Goal: Transaction & Acquisition: Obtain resource

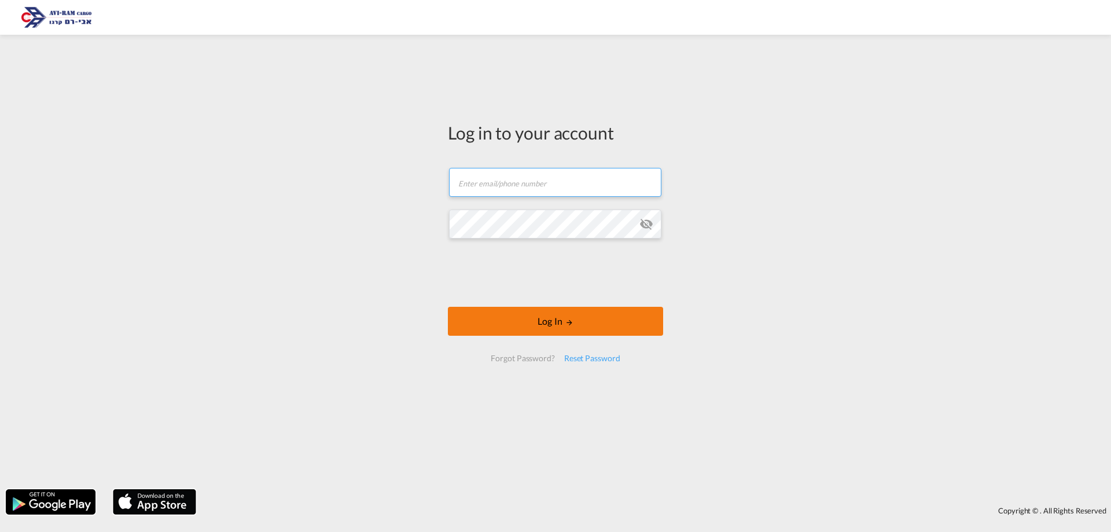
type input "[PERSON_NAME][EMAIL_ADDRESS][DOMAIN_NAME]"
click at [554, 319] on button "Log In" at bounding box center [555, 321] width 215 height 29
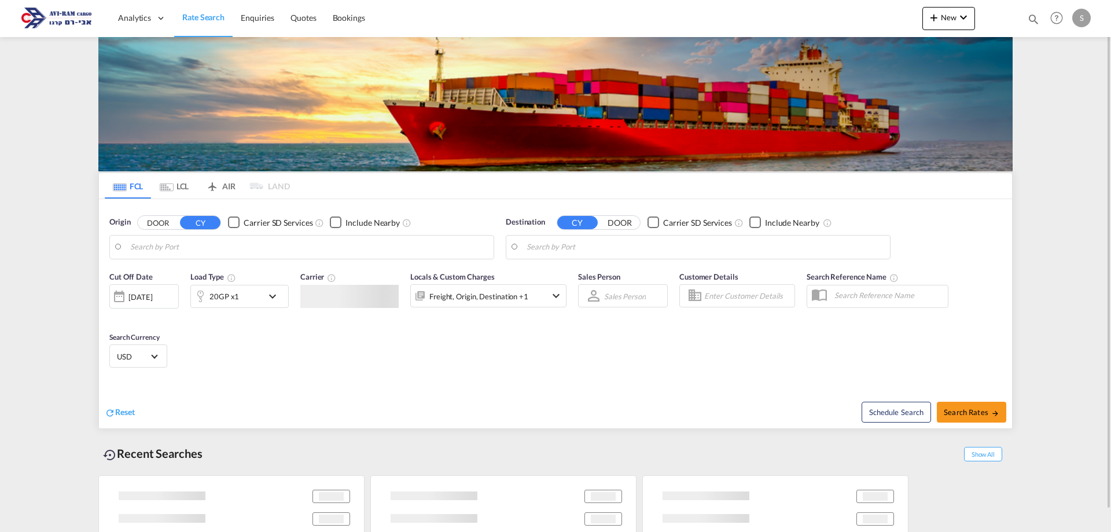
type input "[GEOGRAPHIC_DATA], BEANR"
type input "Ashdod, ILASH"
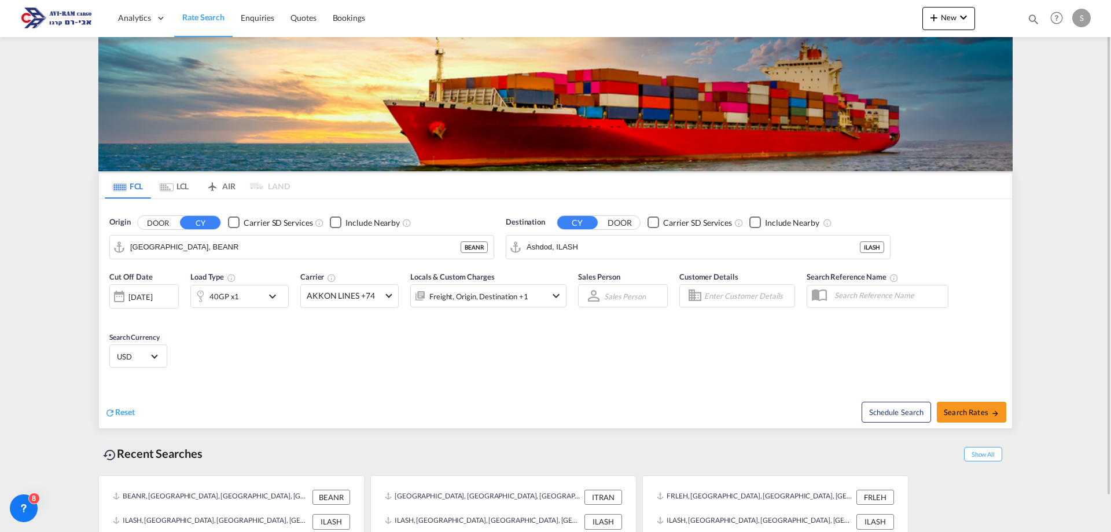
click at [171, 189] on md-icon "Use the left and right arrow keys to navigate between tabs" at bounding box center [167, 187] width 14 height 9
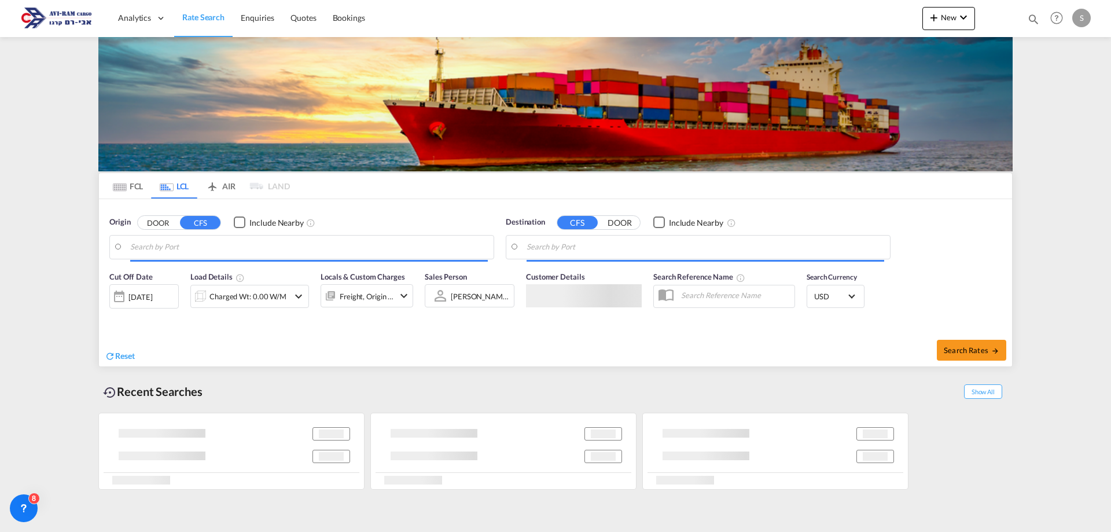
type input "[GEOGRAPHIC_DATA], ITRAN"
type input "Ashdod, ILASH"
click at [158, 247] on input "[GEOGRAPHIC_DATA], ITRAN" at bounding box center [309, 246] width 358 height 17
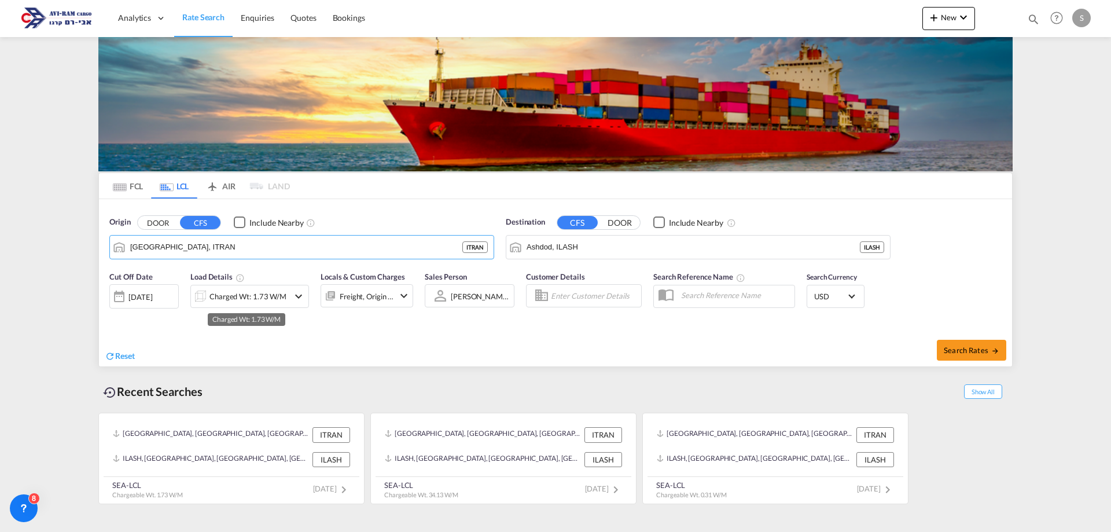
click at [231, 293] on div "Charged Wt: 1.73 W/M" at bounding box center [248, 296] width 77 height 16
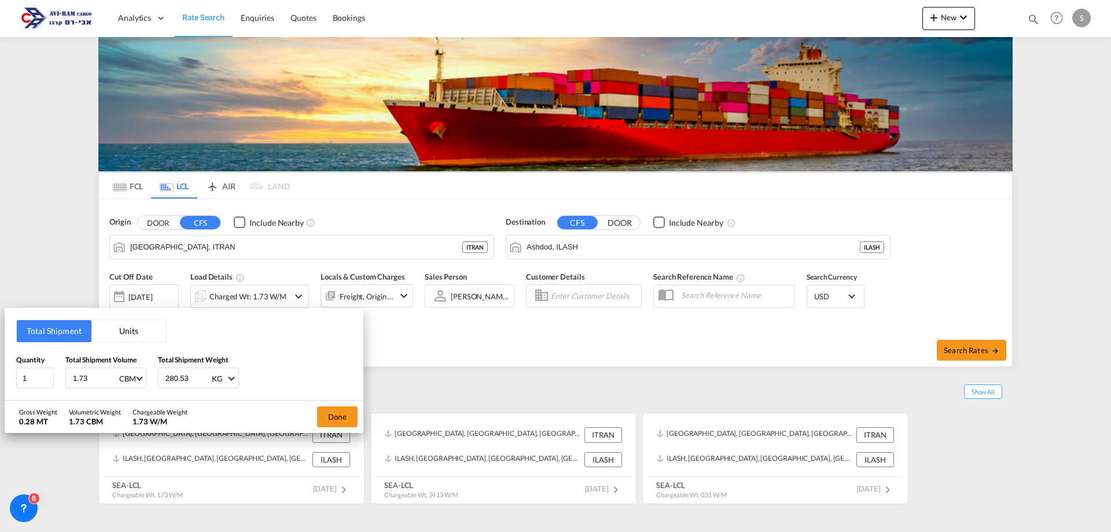
click at [130, 333] on button "Units" at bounding box center [128, 331] width 75 height 22
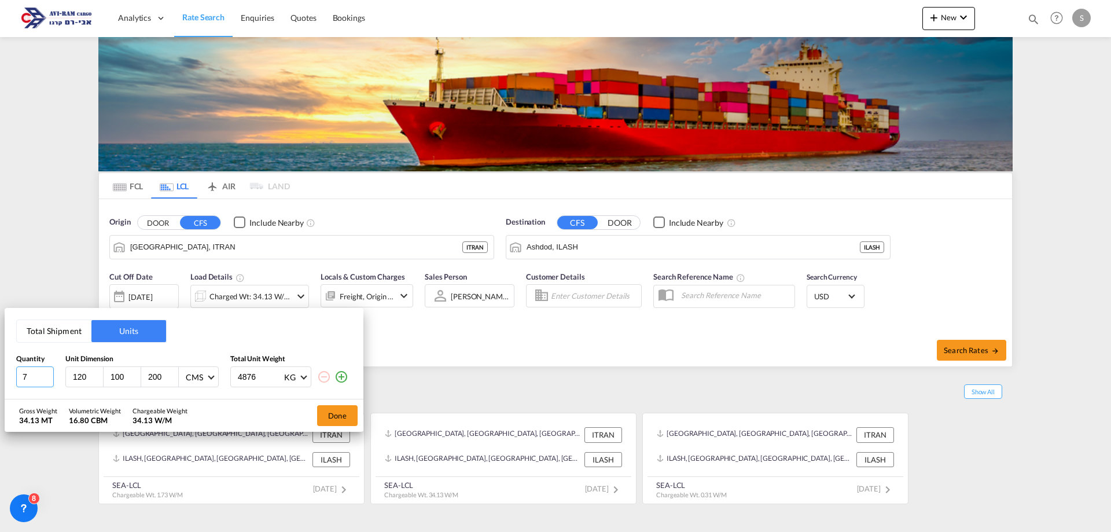
drag, startPoint x: 36, startPoint y: 381, endPoint x: 8, endPoint y: 381, distance: 28.9
click at [8, 381] on div "Total Shipment Units Quantity Unit Dimension Total Unit Weight 7 120 100 200 CM…" at bounding box center [184, 353] width 359 height 91
type input "1"
drag, startPoint x: 93, startPoint y: 377, endPoint x: 49, endPoint y: 370, distance: 44.6
click at [49, 370] on div "1 120 100 200 CMS CMS Inches 4876 KG KG LB" at bounding box center [184, 376] width 336 height 21
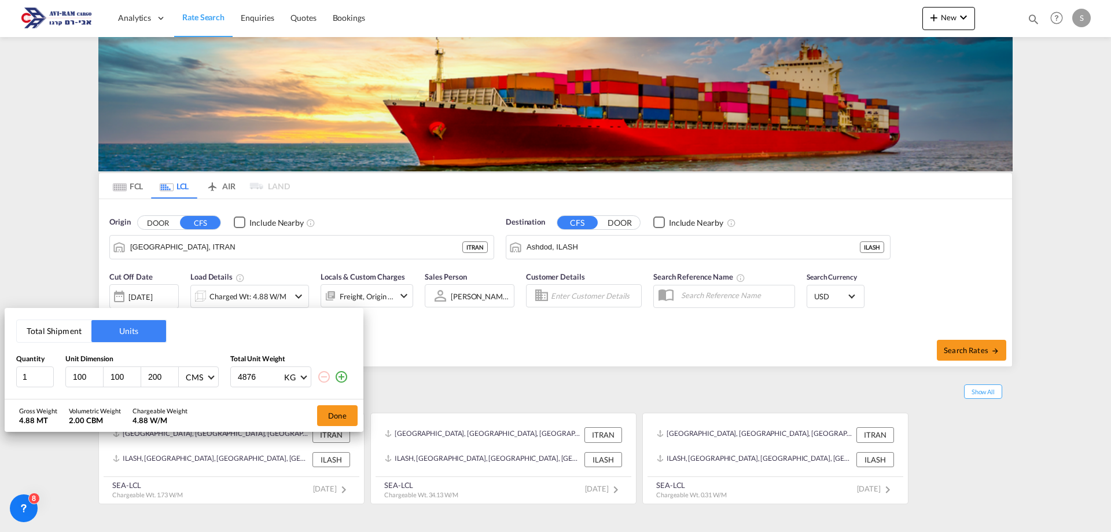
type input "100"
drag, startPoint x: 127, startPoint y: 379, endPoint x: 100, endPoint y: 374, distance: 28.1
click at [100, 374] on div "100 100 200 CMS CMS Inches" at bounding box center [141, 376] width 153 height 21
type input "120"
drag, startPoint x: 152, startPoint y: 377, endPoint x: 142, endPoint y: 377, distance: 9.3
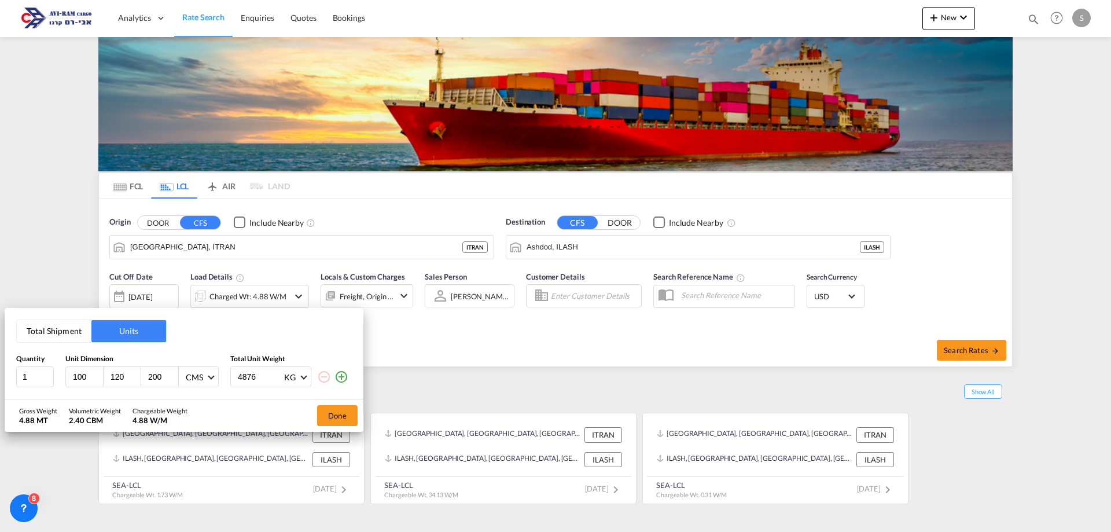
click at [142, 377] on div "200" at bounding box center [160, 377] width 38 height 20
type input "165"
drag, startPoint x: 259, startPoint y: 381, endPoint x: 230, endPoint y: 376, distance: 28.7
click at [230, 376] on div "4876 KG KG LB" at bounding box center [270, 376] width 81 height 21
type input "420"
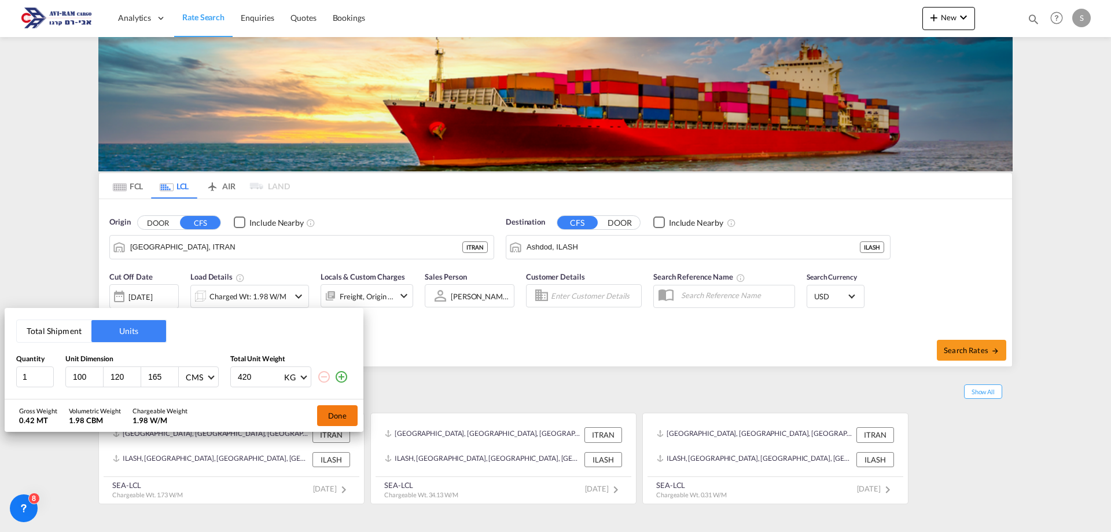
click at [329, 414] on button "Done" at bounding box center [337, 415] width 41 height 21
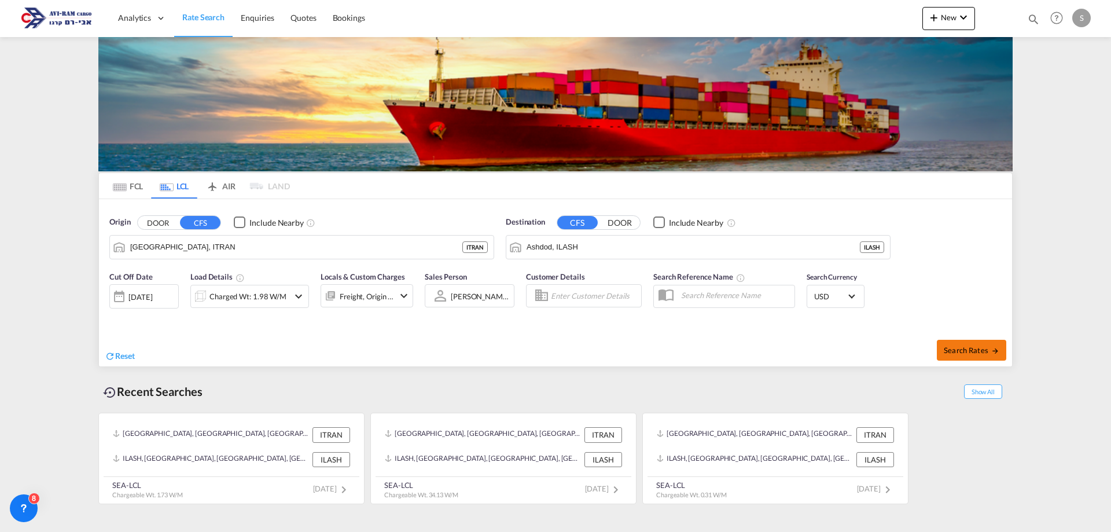
click at [958, 343] on button "Search Rates" at bounding box center [971, 350] width 69 height 21
type input "ITRAN to ILASH / [DATE]"
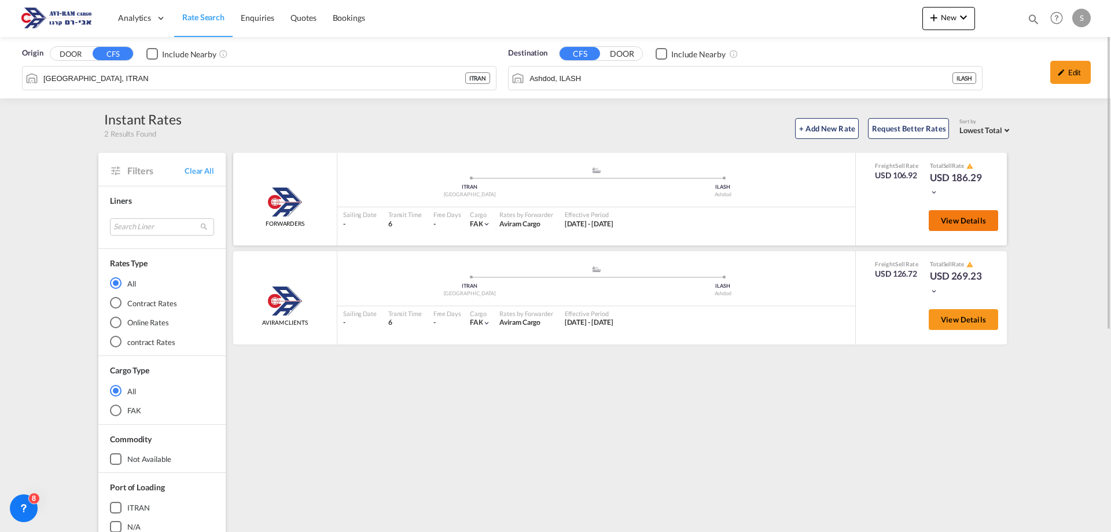
click at [954, 224] on span "View Details" at bounding box center [963, 220] width 45 height 9
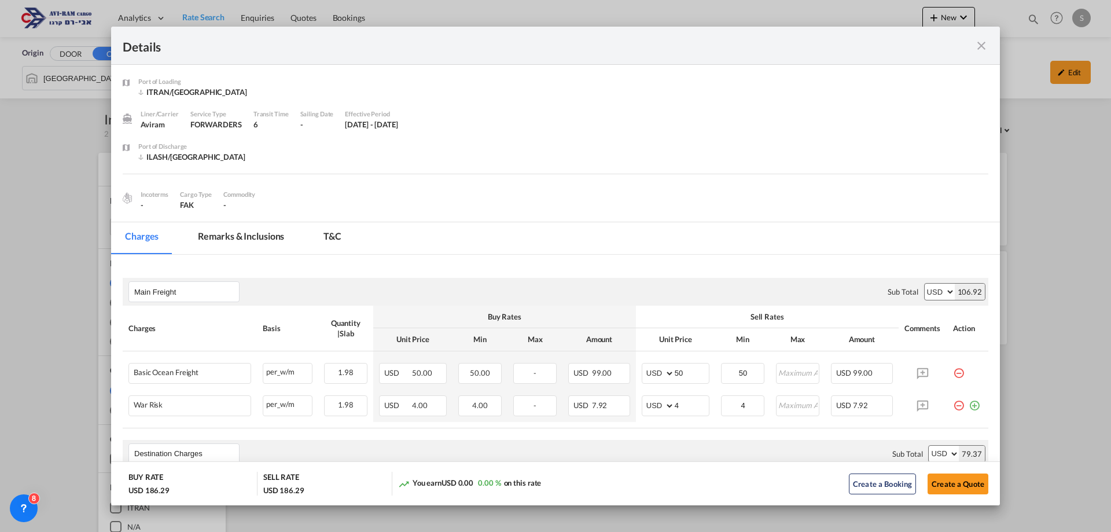
scroll to position [116, 0]
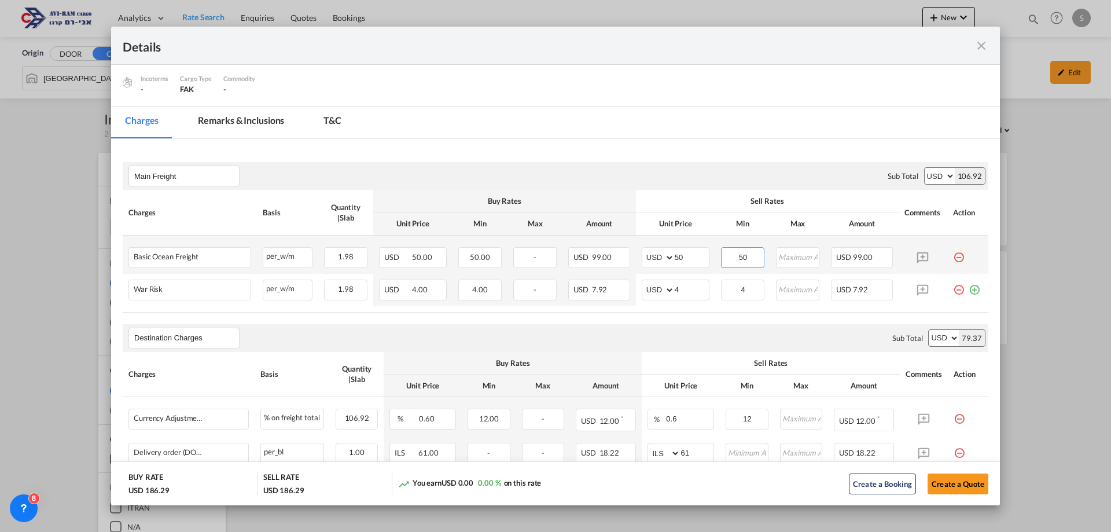
drag, startPoint x: 730, startPoint y: 256, endPoint x: 762, endPoint y: 256, distance: 31.3
click at [762, 256] on td "50 Please Enter Invalid Input" at bounding box center [742, 255] width 55 height 38
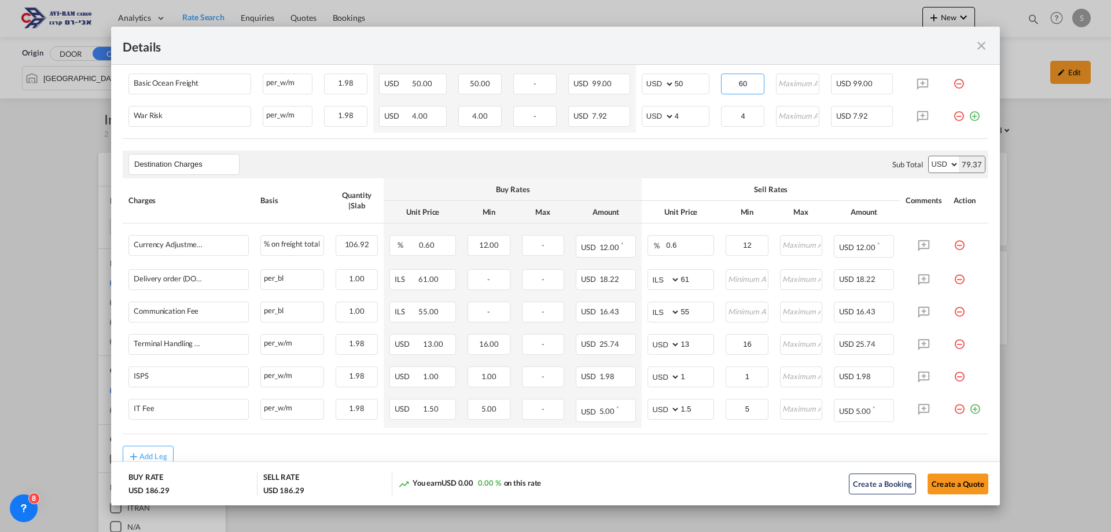
scroll to position [329, 0]
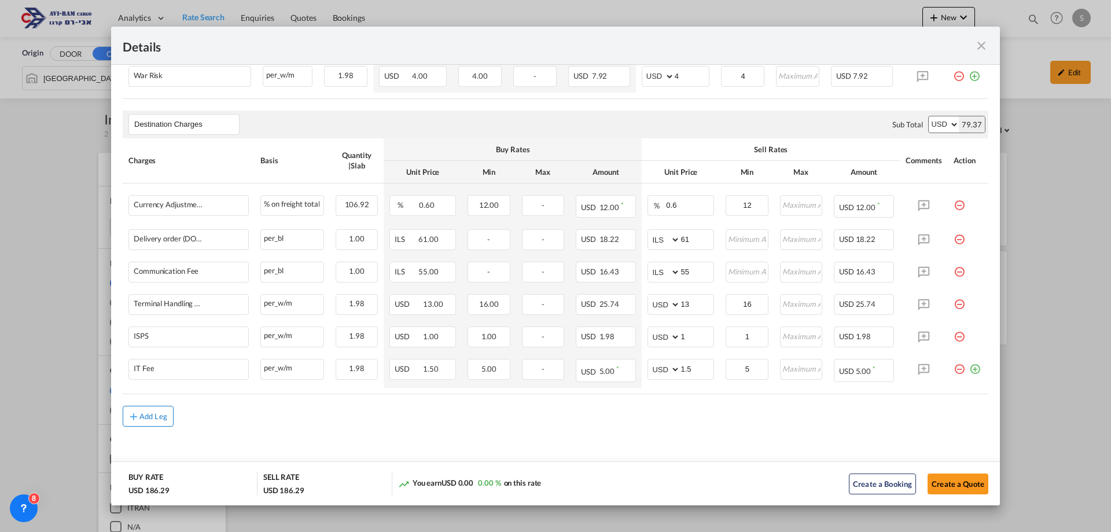
type input "60"
click at [144, 413] on div "Add Leg" at bounding box center [153, 416] width 28 height 7
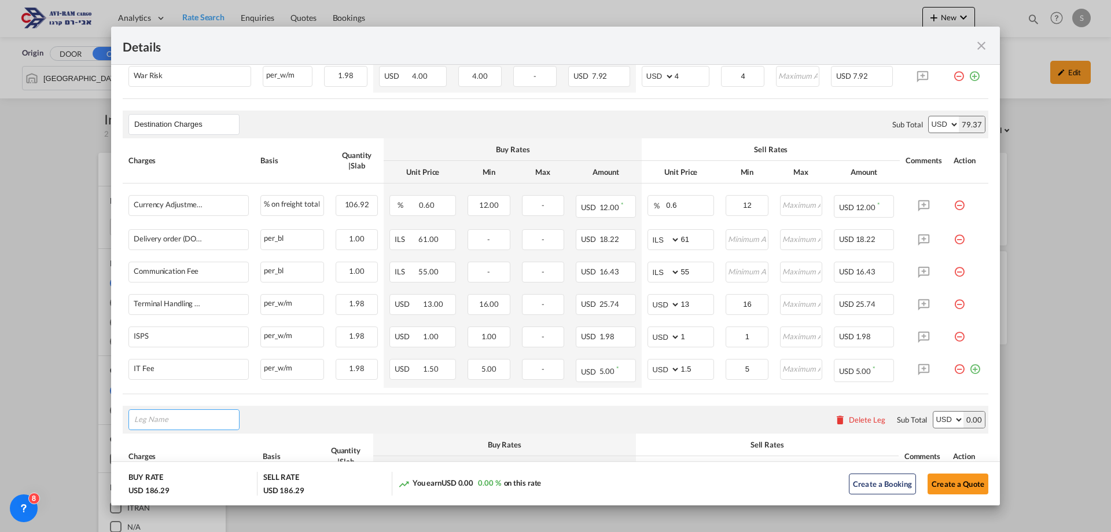
click at [137, 418] on input "Leg Name" at bounding box center [186, 419] width 105 height 17
type input "e"
click at [185, 311] on span "Origi n Charges" at bounding box center [169, 313] width 54 height 10
type input "Origin Charges"
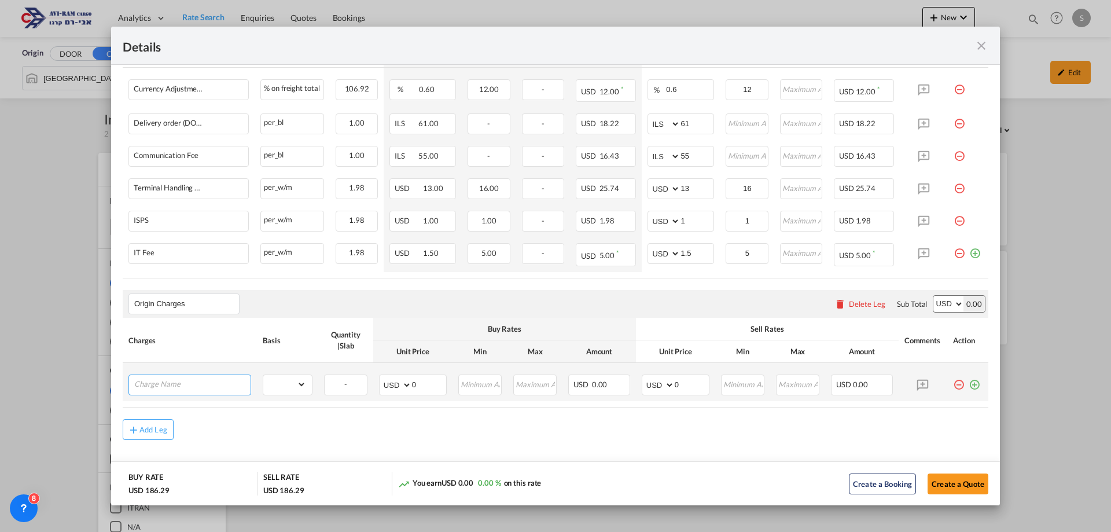
click at [146, 381] on input "Charge Name" at bounding box center [192, 383] width 116 height 17
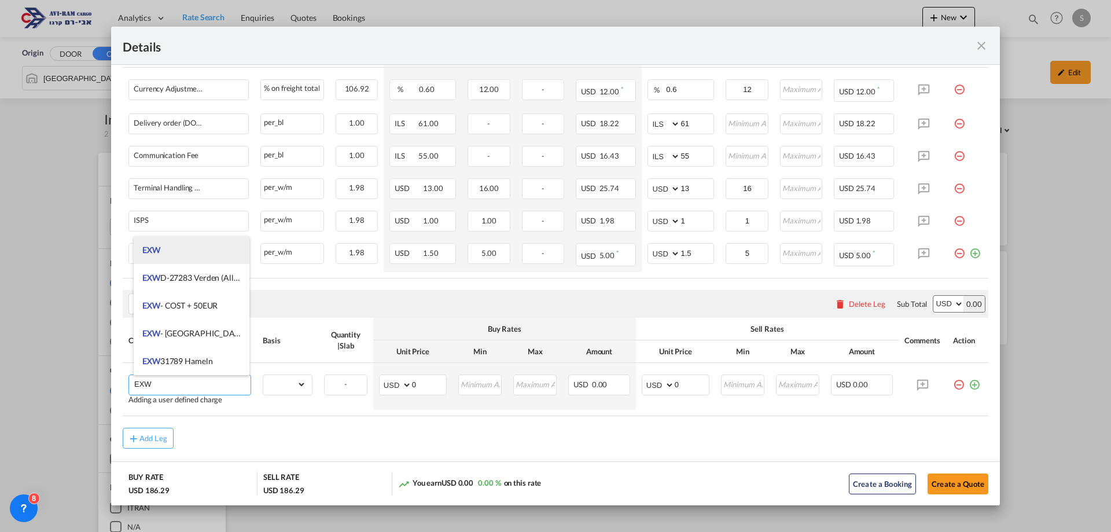
type input "EXW"
click at [171, 250] on li "EXW" at bounding box center [192, 250] width 116 height 28
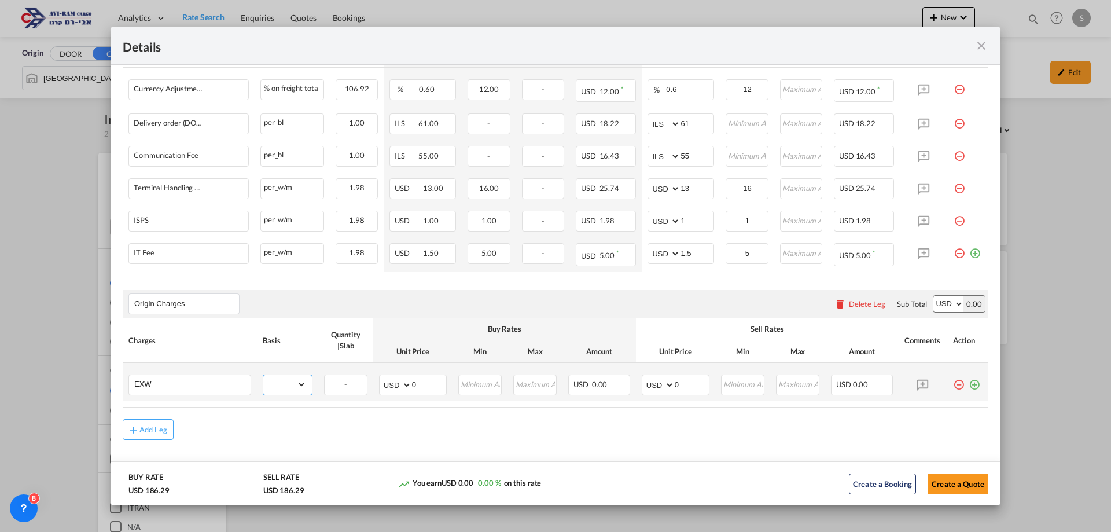
click at [300, 385] on select "gross_weight volumetric_weight per_shipment per_bl per_km per_hawb per_kg flat …" at bounding box center [284, 384] width 43 height 19
select select "per_bl"
click at [263, 375] on select "gross_weight volumetric_weight per_shipment per_bl per_km per_hawb per_kg flat …" at bounding box center [284, 384] width 43 height 19
click at [675, 384] on input "0" at bounding box center [692, 383] width 34 height 17
drag, startPoint x: 669, startPoint y: 384, endPoint x: 679, endPoint y: 383, distance: 9.9
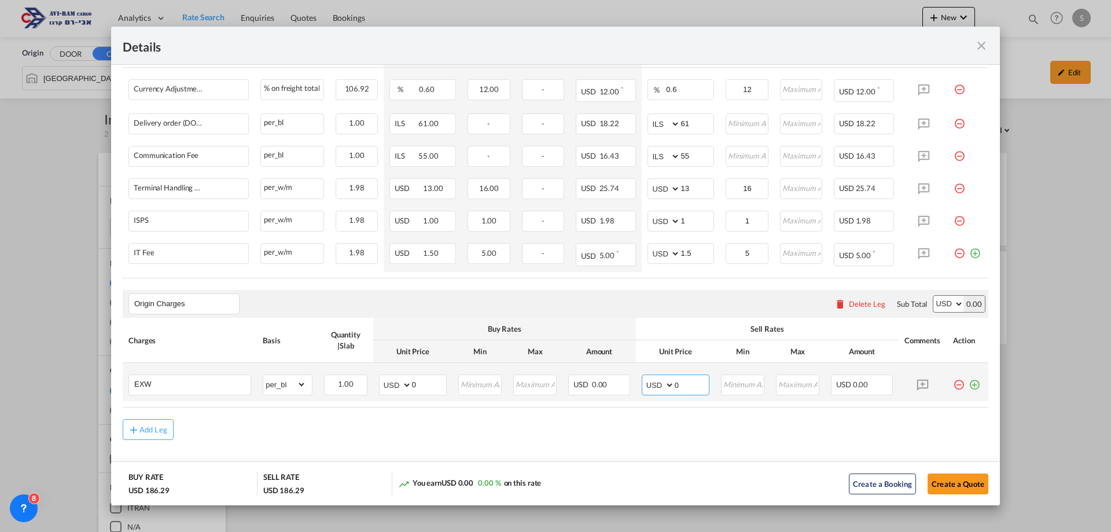
click at [679, 383] on input "0" at bounding box center [692, 383] width 34 height 17
click at [653, 385] on select "AED AFN ALL AMD ANG AOA ARS AUD AWG AZN BAM BBD BDT BGN BHD BIF BMD BND BOB BRL…" at bounding box center [659, 385] width 30 height 16
select select "string:EUR"
click at [652, 385] on select "AED AFN ALL AMD ANG AOA ARS AUD AWG AZN BAM BBD BDT BGN BHD BIF BMD BND BOB BRL…" at bounding box center [659, 385] width 30 height 16
click at [675, 383] on input "0" at bounding box center [692, 383] width 34 height 17
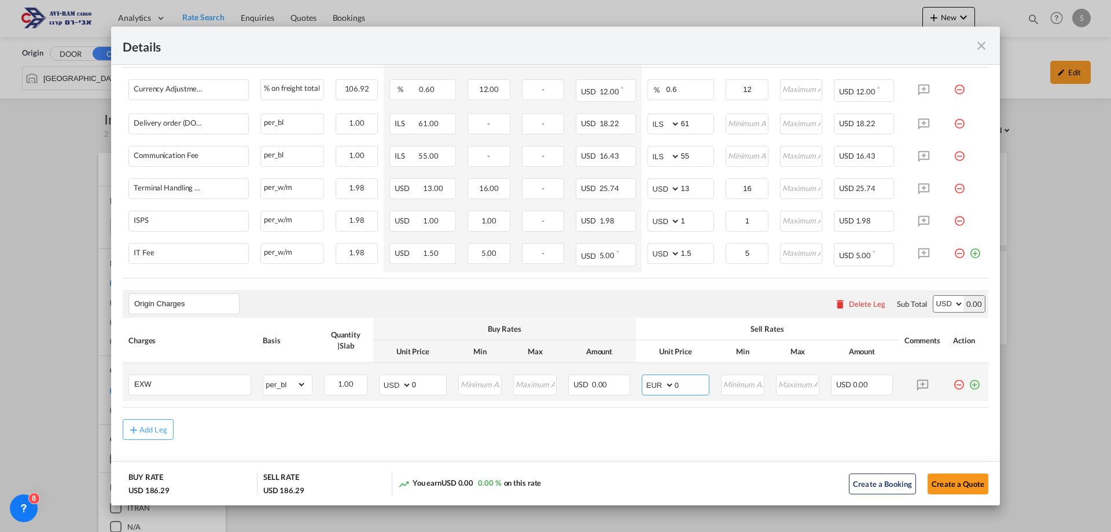
drag, startPoint x: 669, startPoint y: 384, endPoint x: 682, endPoint y: 381, distance: 13.6
click at [697, 384] on input "0" at bounding box center [692, 383] width 34 height 17
type input "220"
click at [969, 385] on md-icon "icon-plus-circle-outline green-400-fg" at bounding box center [975, 380] width 12 height 12
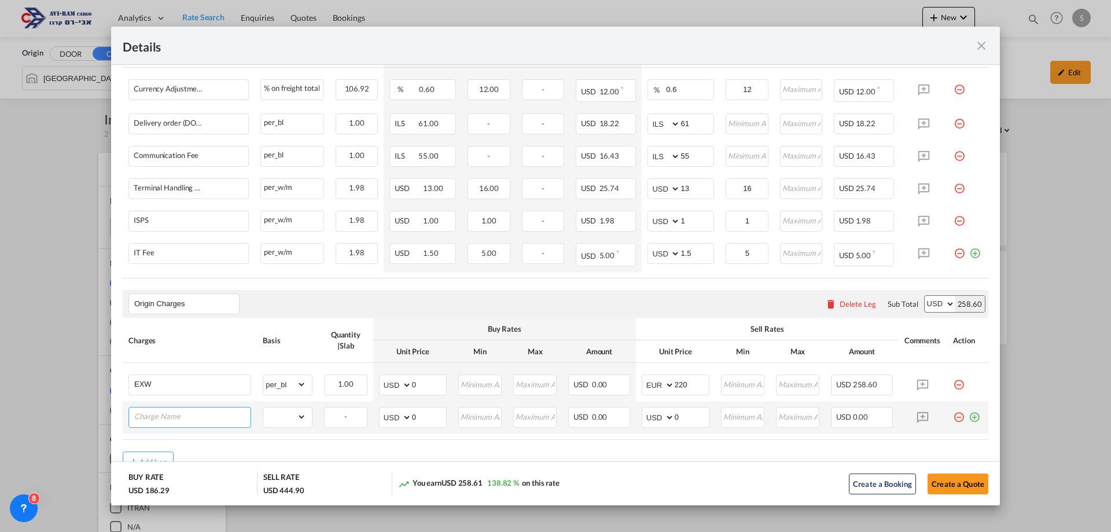
click at [153, 416] on input "Charge Name" at bounding box center [192, 415] width 116 height 17
type input "VGM"
click at [300, 419] on select "gross_weight volumetric_weight per_shipment per_bl per_km per_hawb per_kg flat …" at bounding box center [284, 416] width 43 height 19
select select "per_bl"
click at [263, 407] on select "gross_weight volumetric_weight per_shipment per_bl per_km per_hawb per_kg flat …" at bounding box center [284, 416] width 43 height 19
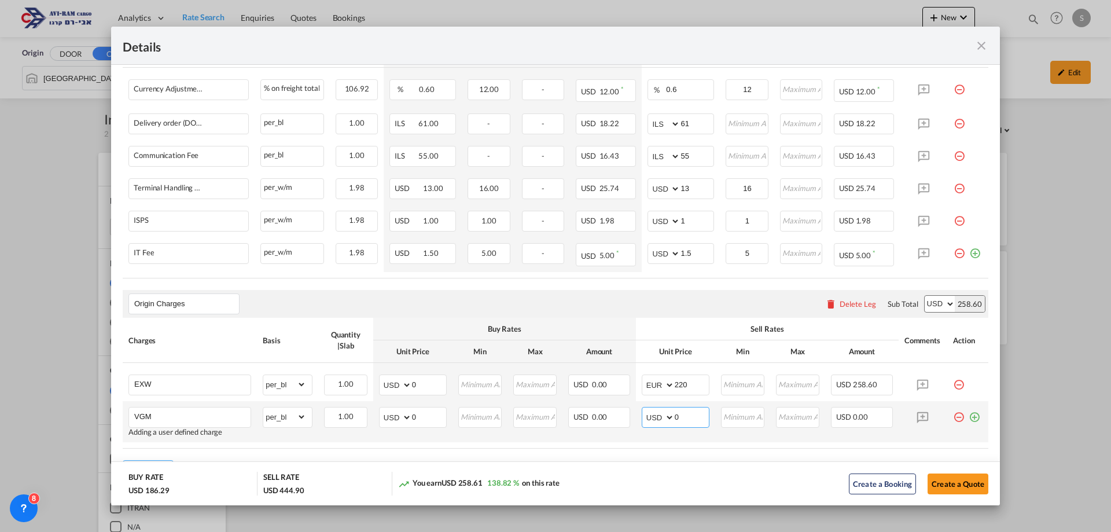
click at [657, 417] on select "AED AFN ALL AMD ANG AOA ARS AUD AWG AZN BAM BBD BDT BGN BHD BIF BMD BND BOB BRL…" at bounding box center [659, 417] width 30 height 16
select select "string:EUR"
click at [675, 416] on input "0" at bounding box center [692, 415] width 34 height 17
drag, startPoint x: 671, startPoint y: 416, endPoint x: 679, endPoint y: 416, distance: 8.7
click at [679, 416] on input "0" at bounding box center [692, 415] width 34 height 17
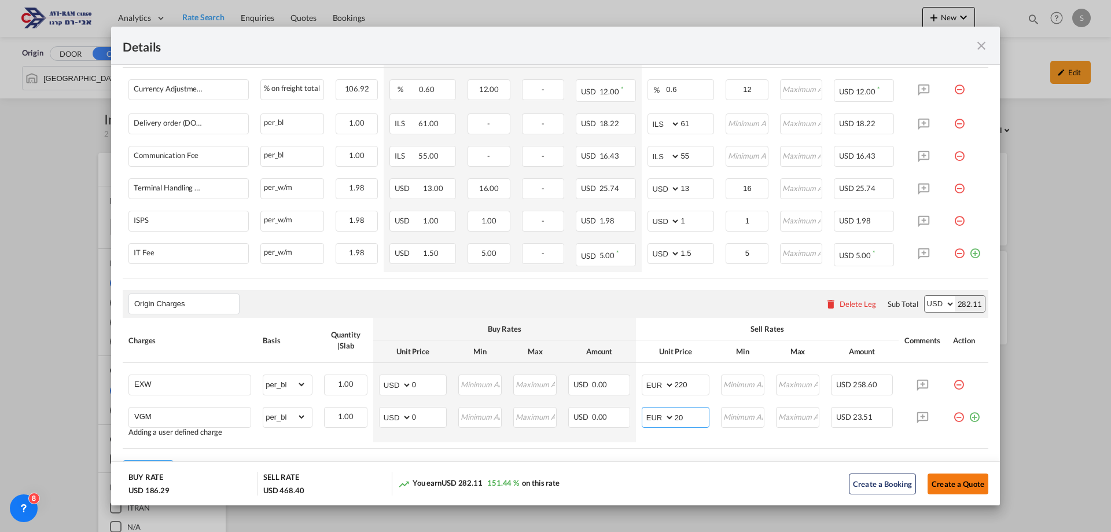
type input "20"
click at [953, 478] on button "Create a Quote" at bounding box center [958, 483] width 61 height 21
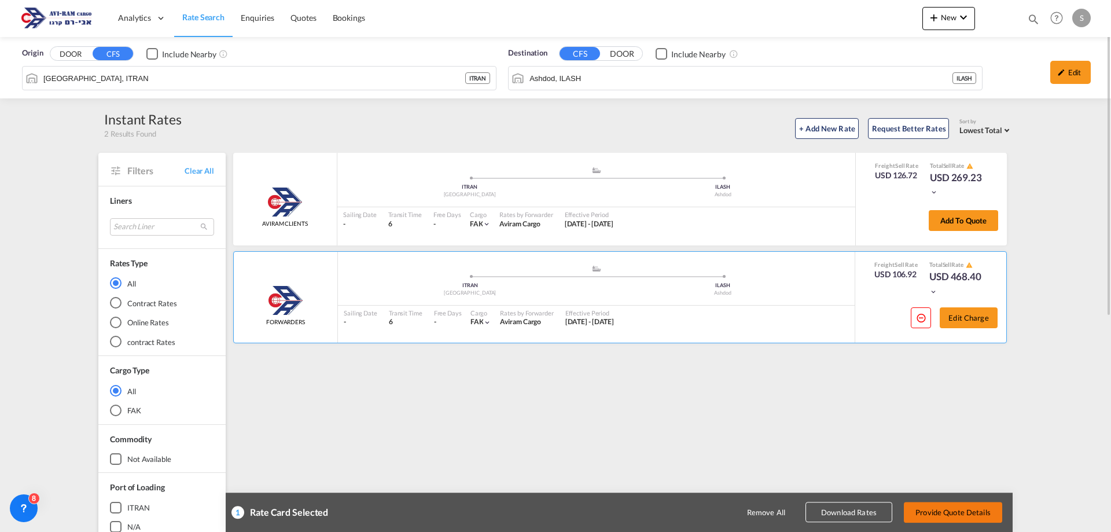
click at [950, 515] on button "Provide Quote Details" at bounding box center [953, 512] width 98 height 21
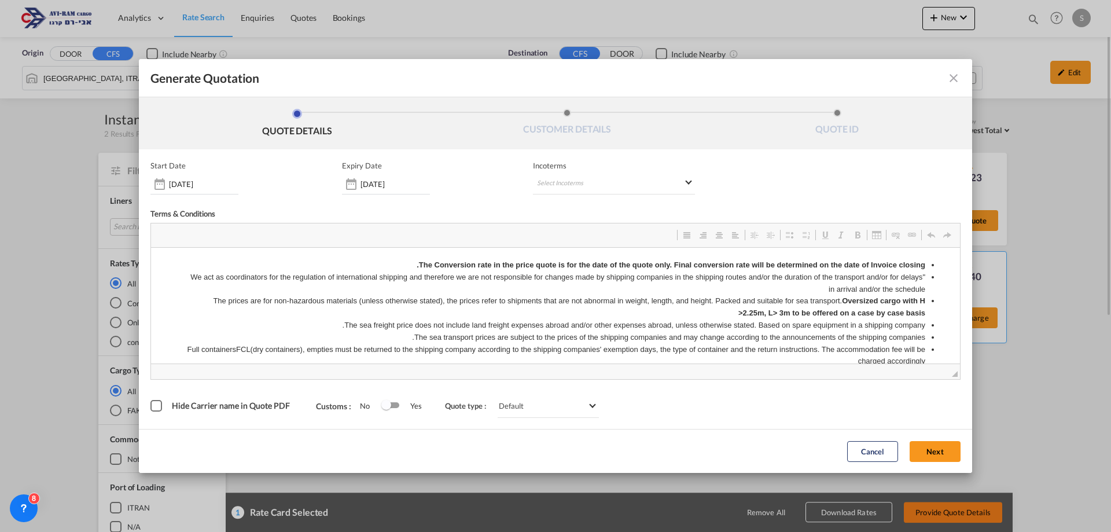
scroll to position [0, 0]
click at [552, 179] on md-select "Select Incoterms FCA - import Free Carrier DAP - export Delivered at Place DDP …" at bounding box center [614, 184] width 162 height 21
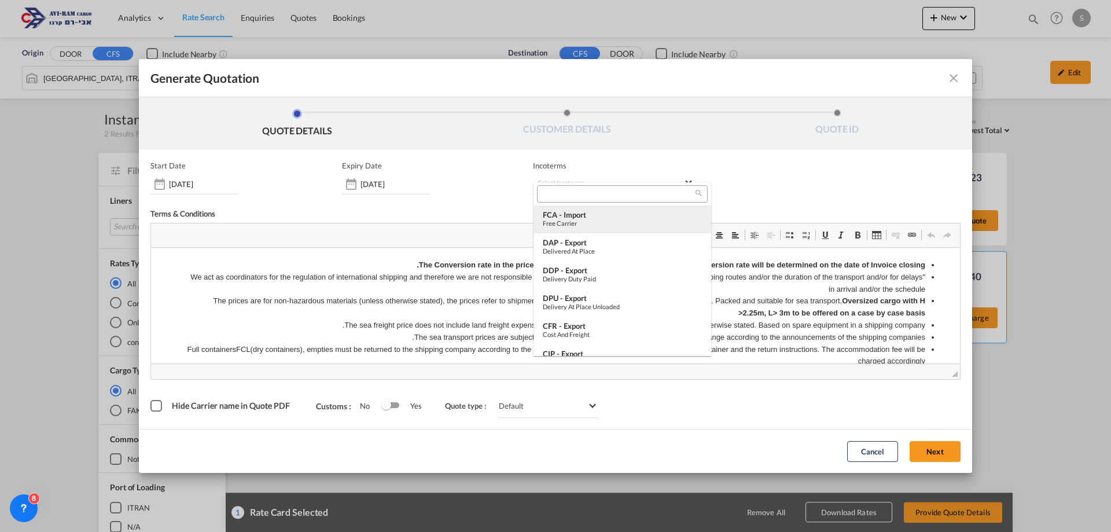
type md-option "[object Object]"
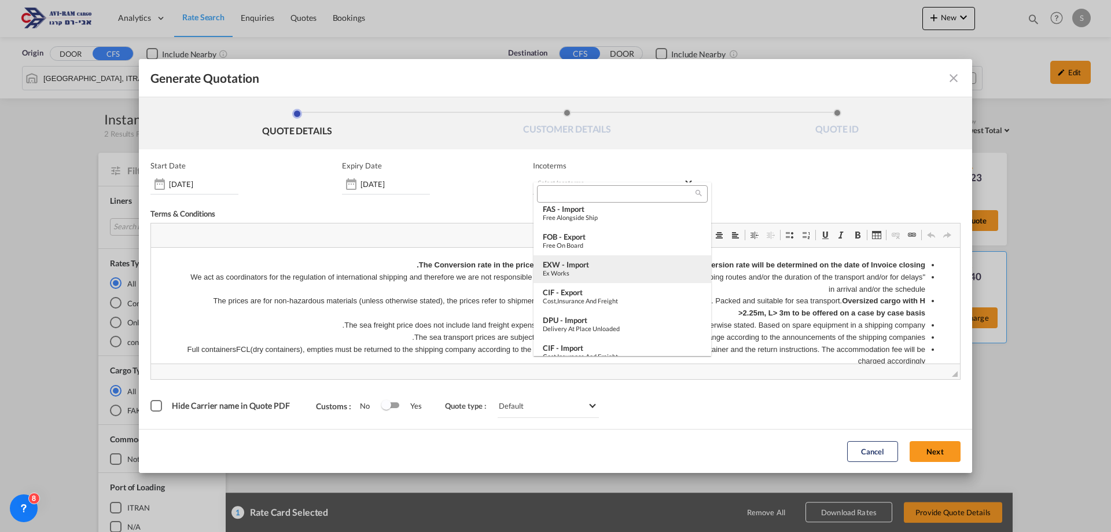
type md-option "[object Object]"
click at [555, 195] on input "search" at bounding box center [618, 194] width 155 height 10
type input "EX"
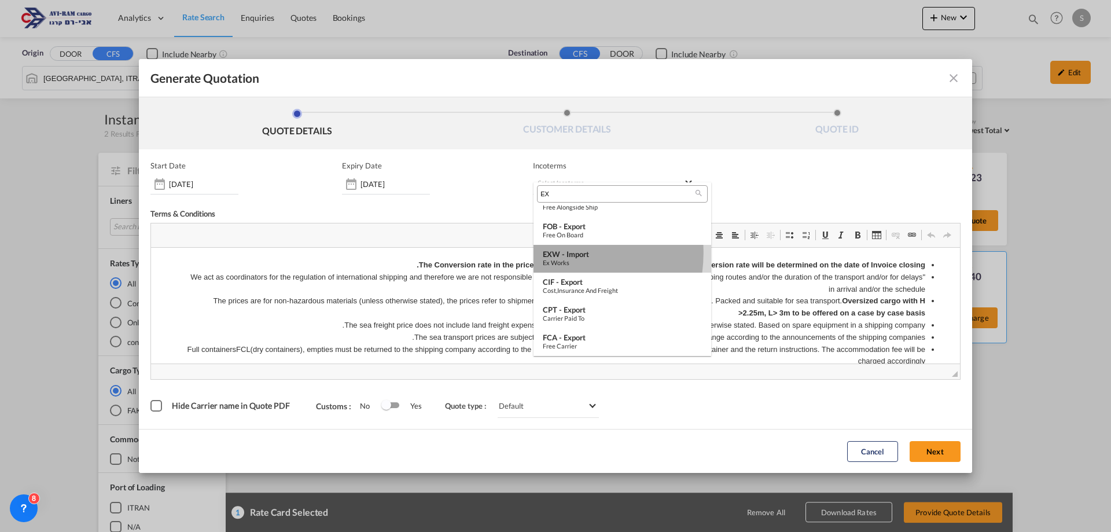
click at [553, 253] on div "EXW - import" at bounding box center [622, 253] width 159 height 9
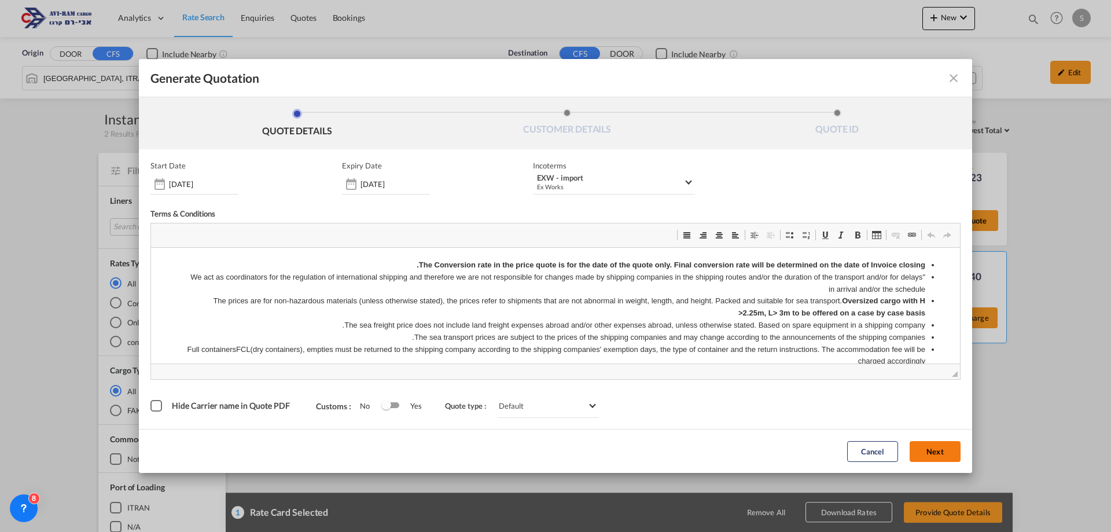
click at [926, 455] on button "Next" at bounding box center [935, 451] width 51 height 21
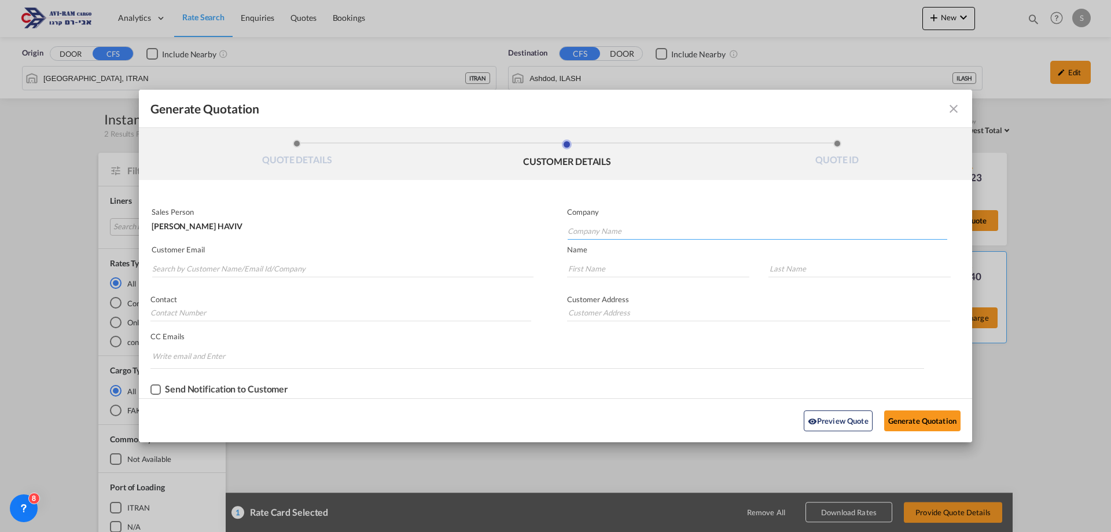
click at [583, 232] on input "Company Name" at bounding box center [758, 230] width 380 height 17
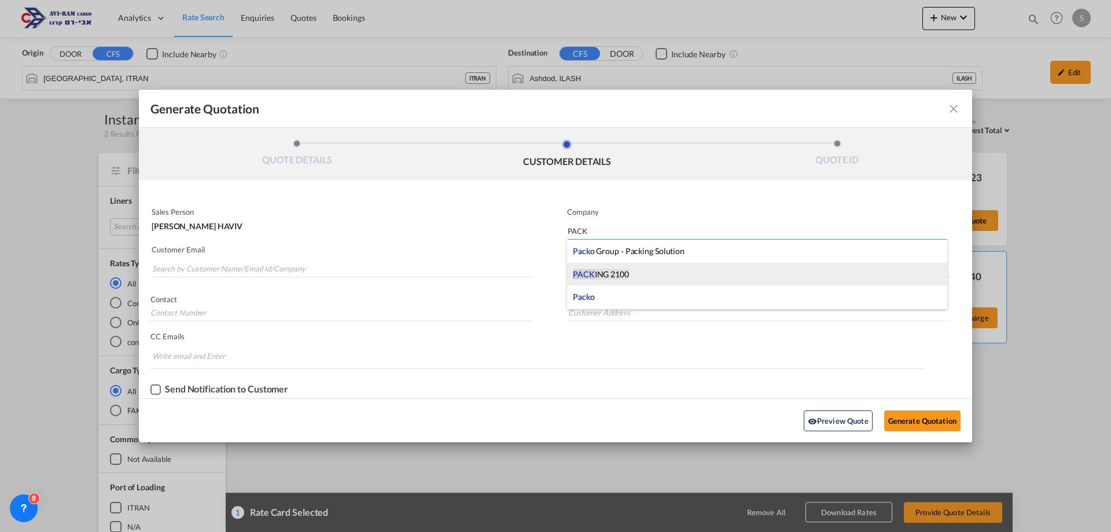
click at [580, 278] on span "PACK" at bounding box center [584, 274] width 22 height 10
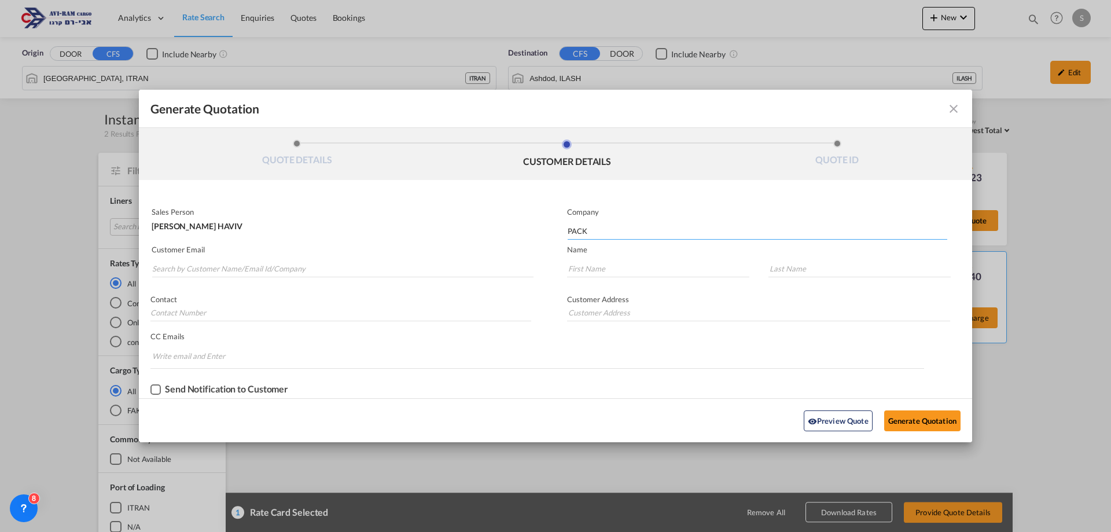
type input "PACKING 2100"
click at [586, 267] on input "Generate QuotationQUOTE ..." at bounding box center [658, 268] width 182 height 17
type input "erez"
click at [185, 271] on input "Search by Customer Name/Email Id/Company" at bounding box center [342, 268] width 381 height 17
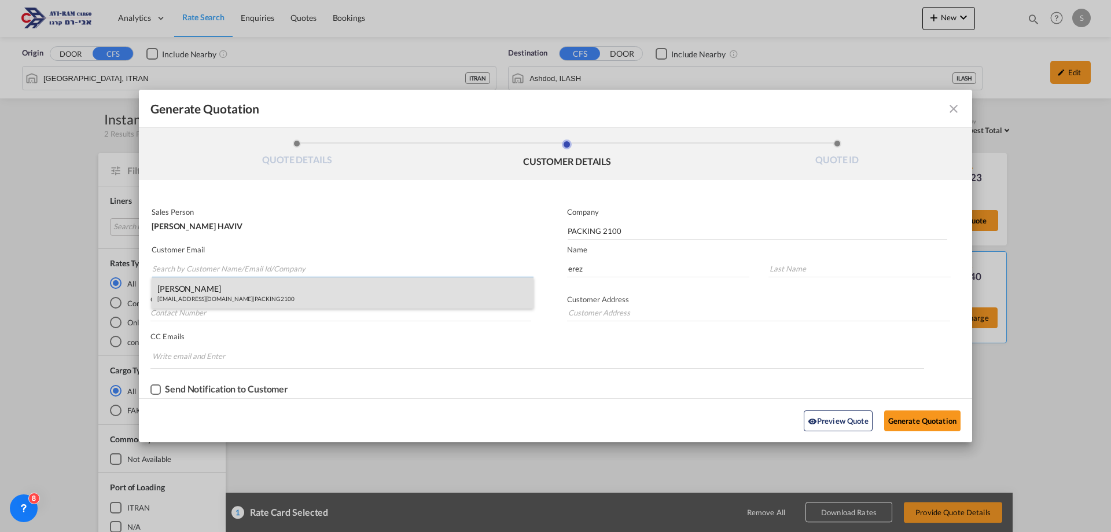
click at [183, 294] on div "[PERSON_NAME] [PERSON_NAME][EMAIL_ADDRESS][DOMAIN_NAME] | PACKING 2100" at bounding box center [343, 292] width 382 height 31
type input "[EMAIL_ADDRESS][DOMAIN_NAME]"
type input "[PERSON_NAME]"
type input "EREZ"
type input "[PERSON_NAME]"
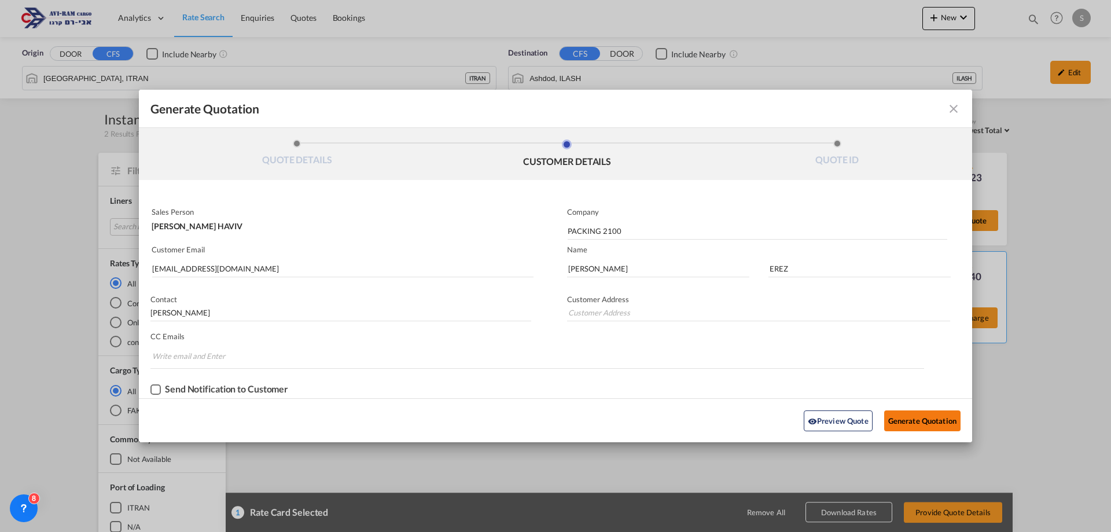
click at [921, 424] on button "Generate Quotation" at bounding box center [922, 420] width 76 height 21
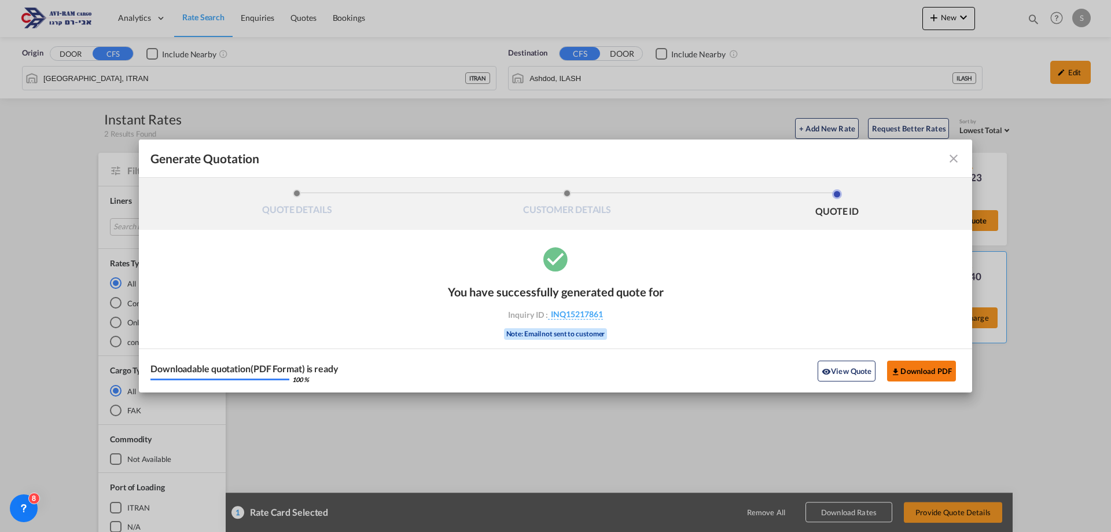
click at [910, 368] on button "Download PDF" at bounding box center [921, 371] width 69 height 21
click at [958, 156] on md-icon "icon-close fg-AAA8AD cursor m-0" at bounding box center [954, 159] width 14 height 14
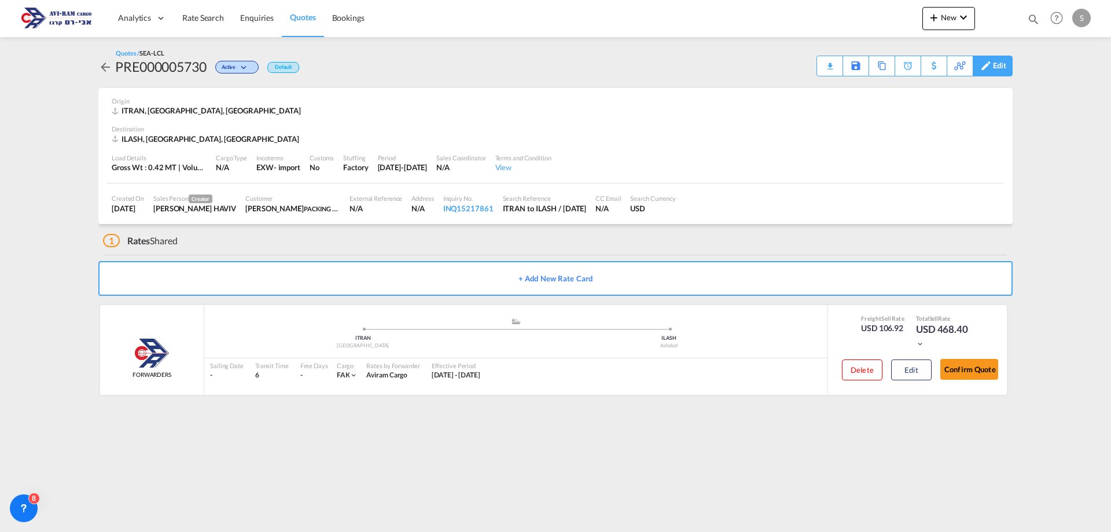
click at [995, 66] on div "Edit" at bounding box center [999, 66] width 13 height 20
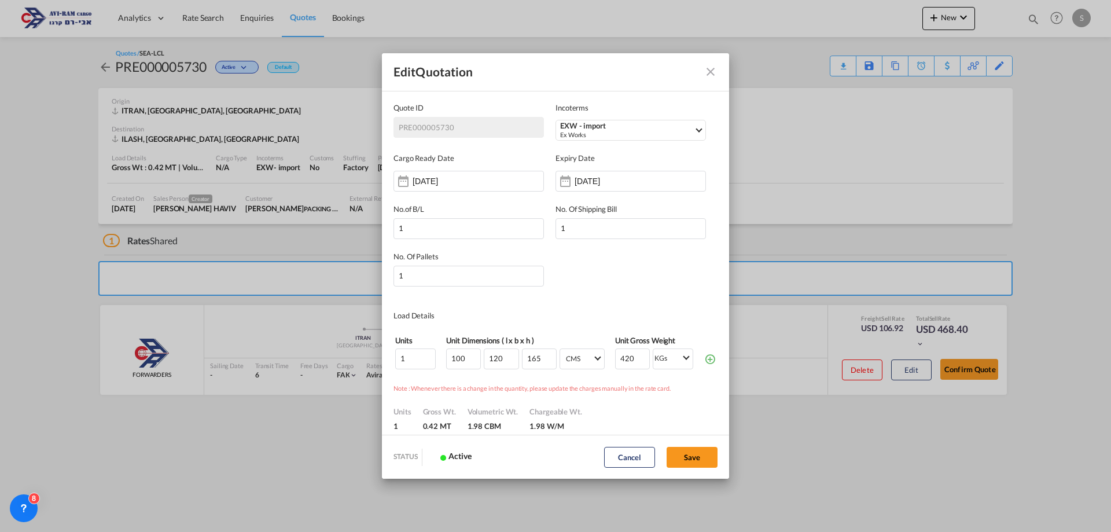
click at [710, 68] on md-icon "Close dialog" at bounding box center [711, 72] width 14 height 14
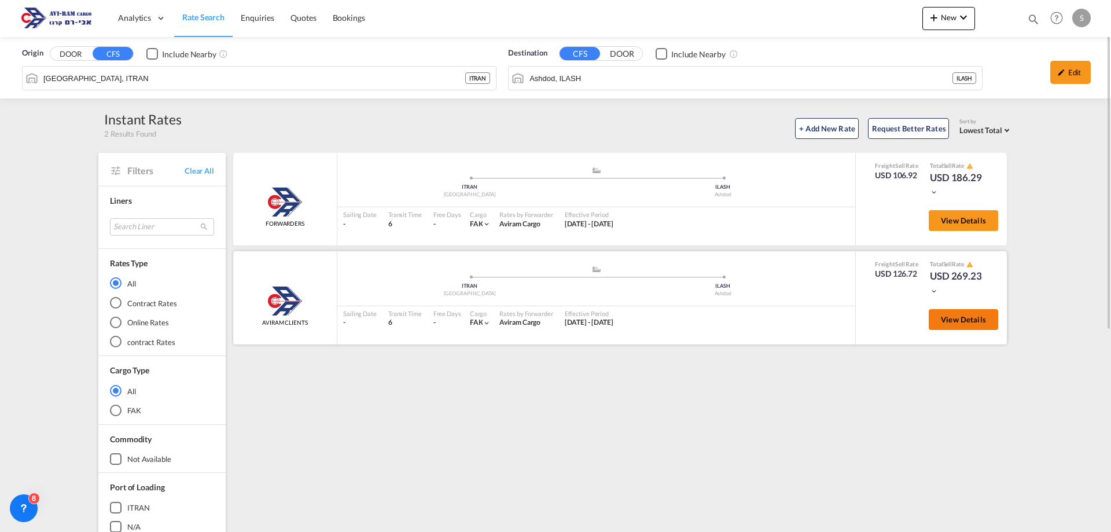
click at [957, 317] on span "View Details" at bounding box center [963, 319] width 45 height 9
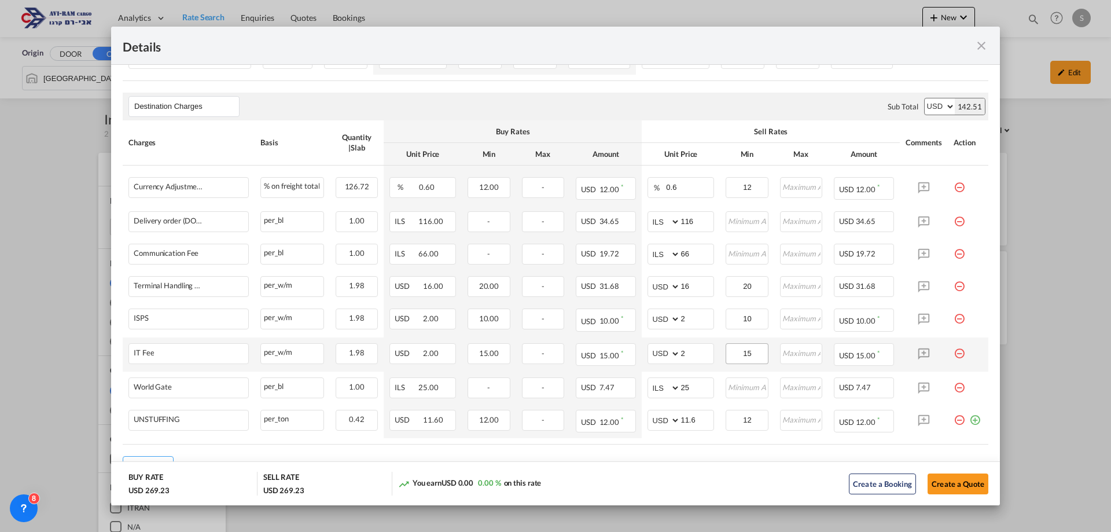
scroll to position [398, 0]
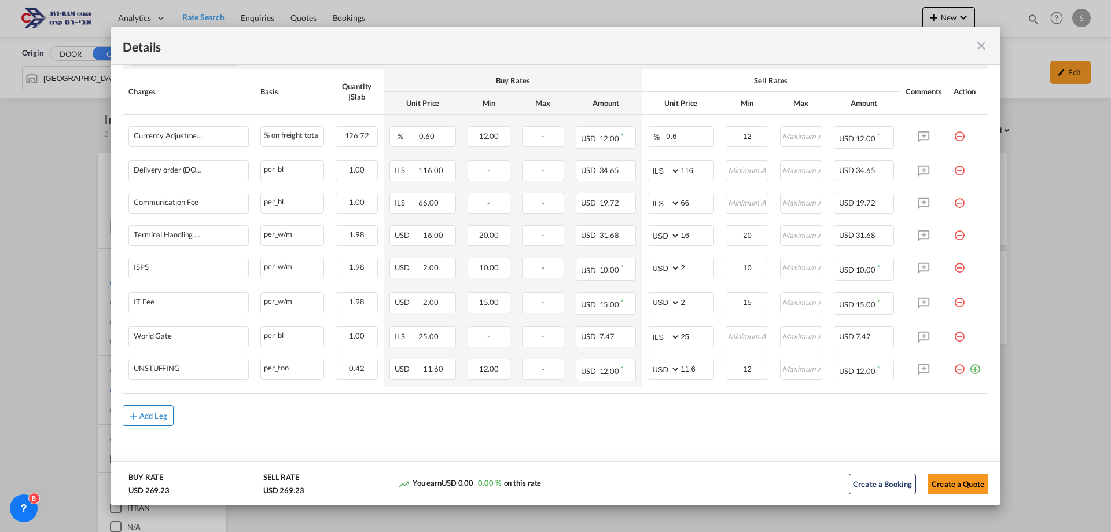
click at [154, 422] on button "Add Leg" at bounding box center [148, 415] width 51 height 21
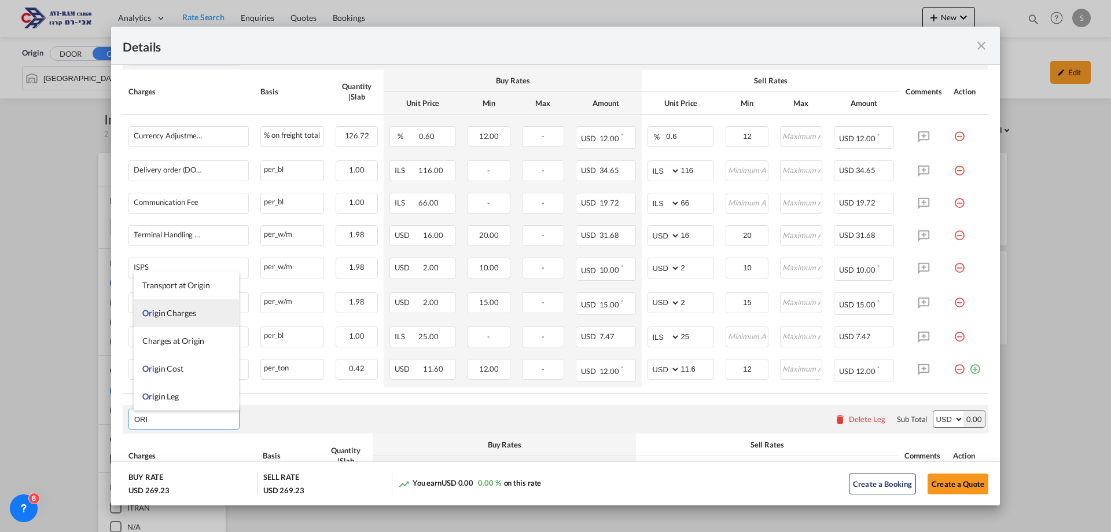
click at [187, 314] on span "Ori gin Charges" at bounding box center [169, 313] width 54 height 10
type input "Origin Charges"
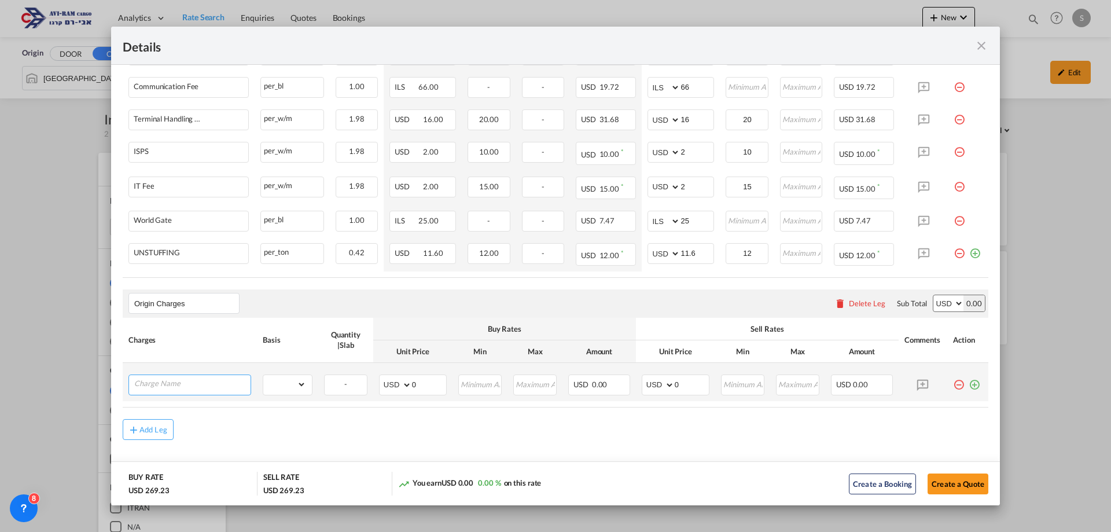
click at [175, 384] on input "Charge Name" at bounding box center [192, 383] width 116 height 17
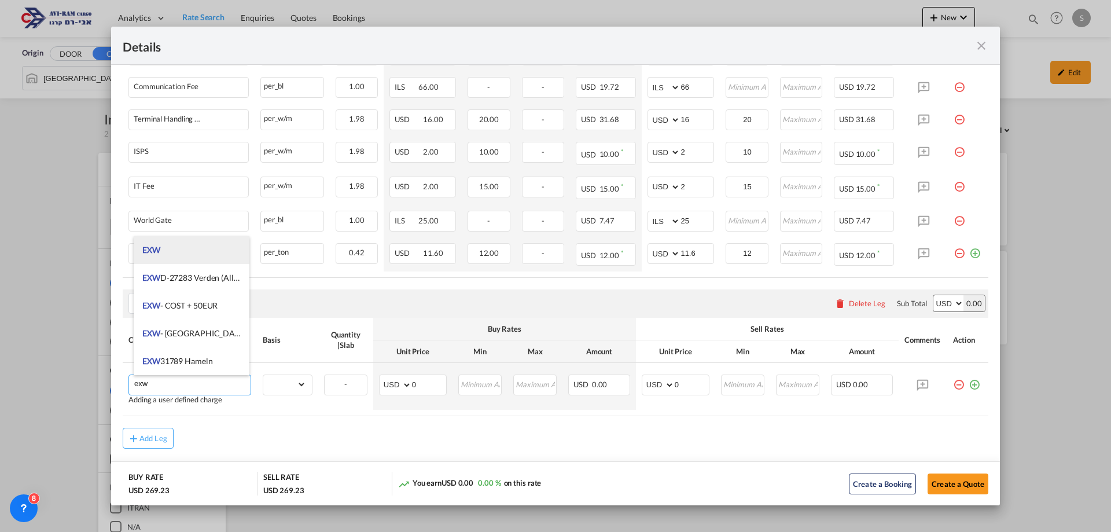
click at [166, 240] on li "EXW" at bounding box center [192, 250] width 116 height 28
type input "EXW"
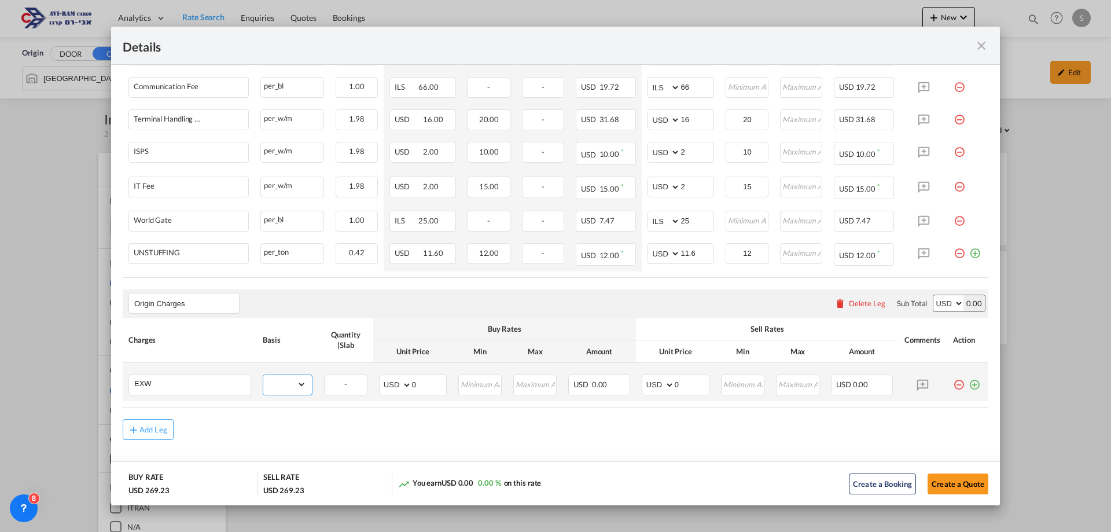
click at [300, 384] on select "gross_weight volumetric_weight per_shipment per_bl per_km per_hawb per_kg flat …" at bounding box center [284, 384] width 43 height 19
select select "per_bl"
click at [263, 375] on select "gross_weight volumetric_weight per_shipment per_bl per_km per_hawb per_kg flat …" at bounding box center [284, 384] width 43 height 19
click at [656, 383] on select "AED AFN ALL AMD ANG AOA ARS AUD AWG AZN BAM BBD BDT BGN BHD BIF BMD BND BOB BRL…" at bounding box center [659, 385] width 30 height 16
select select "string:EUR"
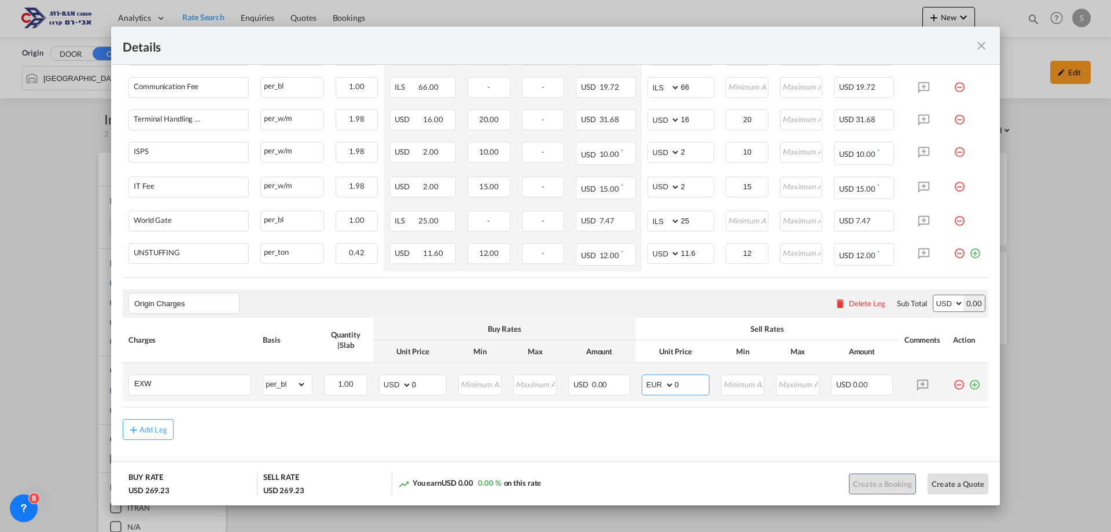
click at [656, 383] on select "AED AFN ALL AMD ANG AOA ARS AUD AWG AZN BAM BBD BDT BGN BHD BIF BMD BND BOB BRL…" at bounding box center [659, 385] width 30 height 16
drag, startPoint x: 670, startPoint y: 383, endPoint x: 685, endPoint y: 383, distance: 15.0
click at [685, 383] on input "0" at bounding box center [692, 383] width 34 height 17
type input "220"
click at [969, 386] on md-icon "icon-plus-circle-outline green-400-fg" at bounding box center [975, 380] width 12 height 12
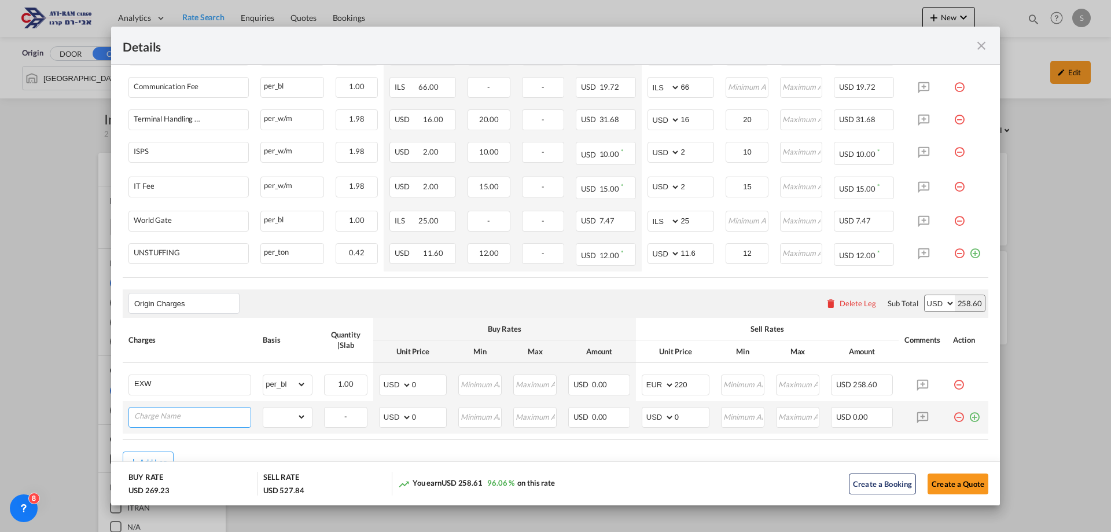
click at [148, 420] on input "Charge Name" at bounding box center [192, 415] width 116 height 17
type input "vgm"
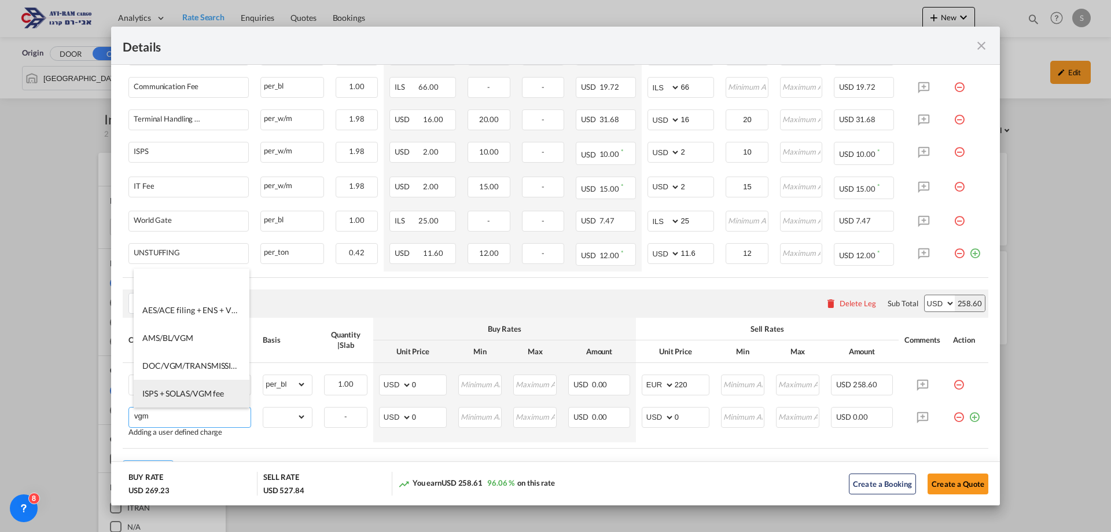
scroll to position [116, 0]
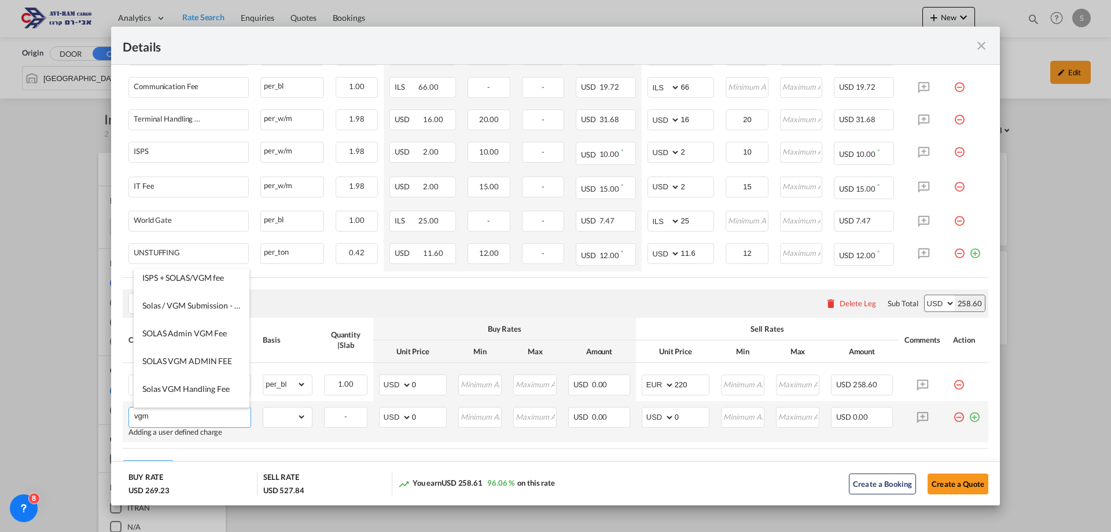
drag, startPoint x: 163, startPoint y: 412, endPoint x: 128, endPoint y: 413, distance: 34.8
click at [128, 413] on td "vgm Adding a user defined charge Please Enter Already Exists" at bounding box center [190, 421] width 134 height 41
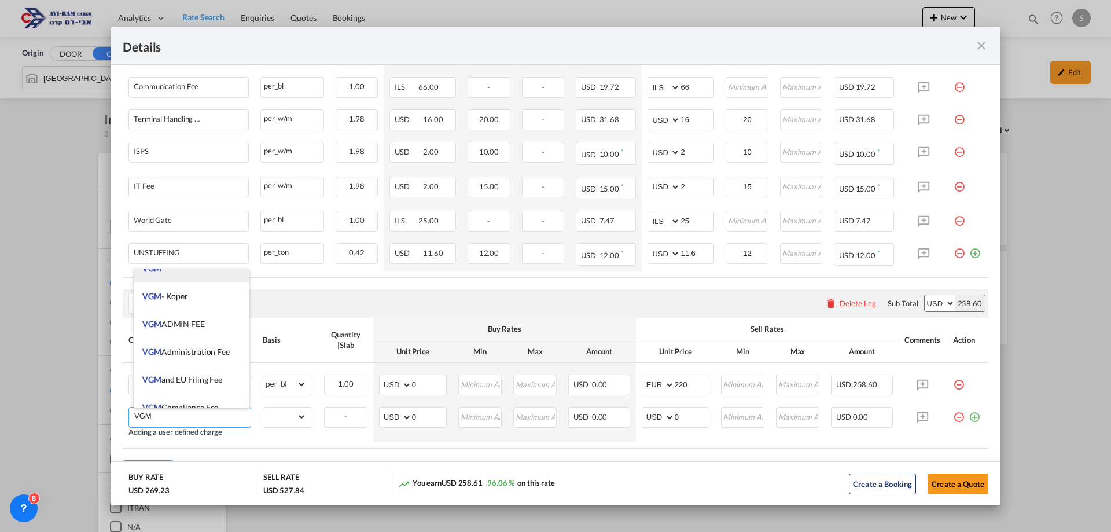
scroll to position [289, 0]
type input "VGM"
click at [176, 321] on li "VGM" at bounding box center [192, 327] width 116 height 28
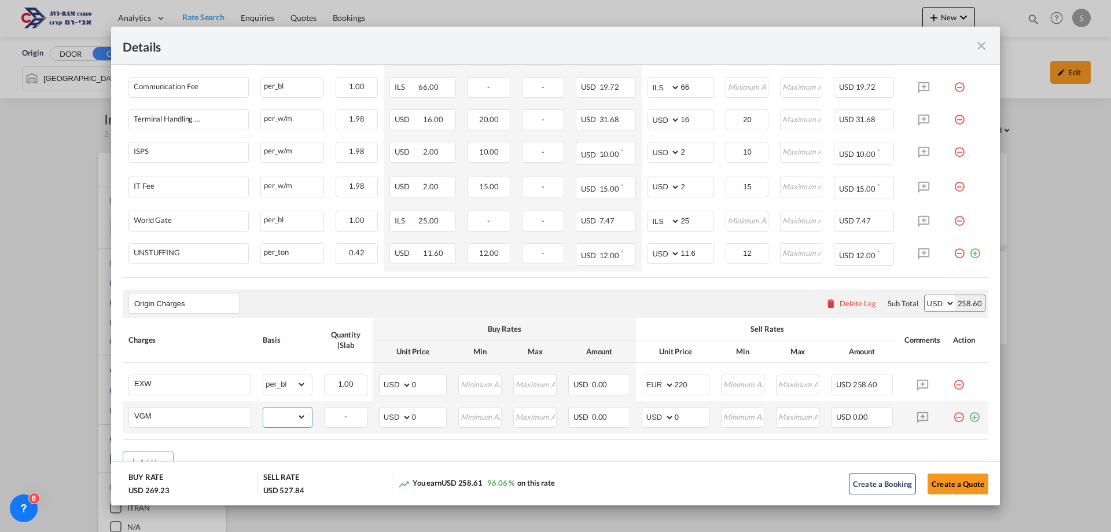
click at [299, 417] on select "gross_weight volumetric_weight per_shipment per_bl per_km per_hawb per_kg flat …" at bounding box center [284, 416] width 43 height 19
select select "per_bl"
click at [263, 407] on select "gross_weight volumetric_weight per_shipment per_bl per_km per_hawb per_kg flat …" at bounding box center [284, 416] width 43 height 19
click at [655, 419] on select "AED AFN ALL AMD ANG AOA ARS AUD AWG AZN BAM BBD BDT BGN BHD BIF BMD BND BOB BRL…" at bounding box center [659, 417] width 30 height 16
click at [658, 417] on select "AED AFN ALL AMD ANG AOA ARS AUD AWG AZN BAM BBD BDT BGN BHD BIF BMD BND BOB BRL…" at bounding box center [659, 417] width 30 height 16
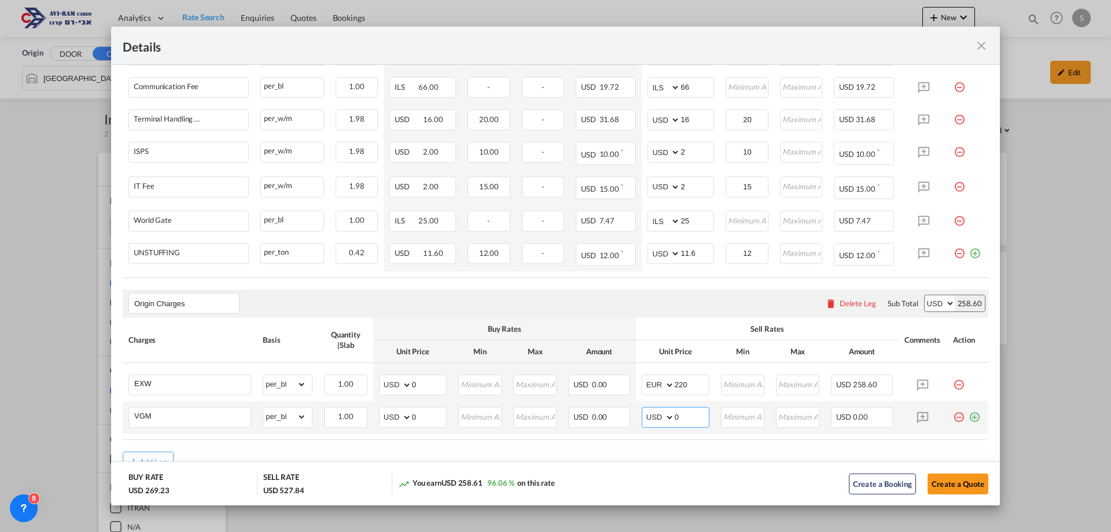
select select "string:EUR"
click at [658, 417] on select "AED AFN ALL AMD ANG AOA ARS AUD AWG AZN BAM BBD BDT BGN BHD BIF BMD BND BOB BRL…" at bounding box center [659, 417] width 30 height 16
drag, startPoint x: 670, startPoint y: 416, endPoint x: 688, endPoint y: 417, distance: 18.0
click at [688, 417] on input "0" at bounding box center [692, 415] width 34 height 17
click at [688, 417] on input "20" at bounding box center [692, 415] width 34 height 17
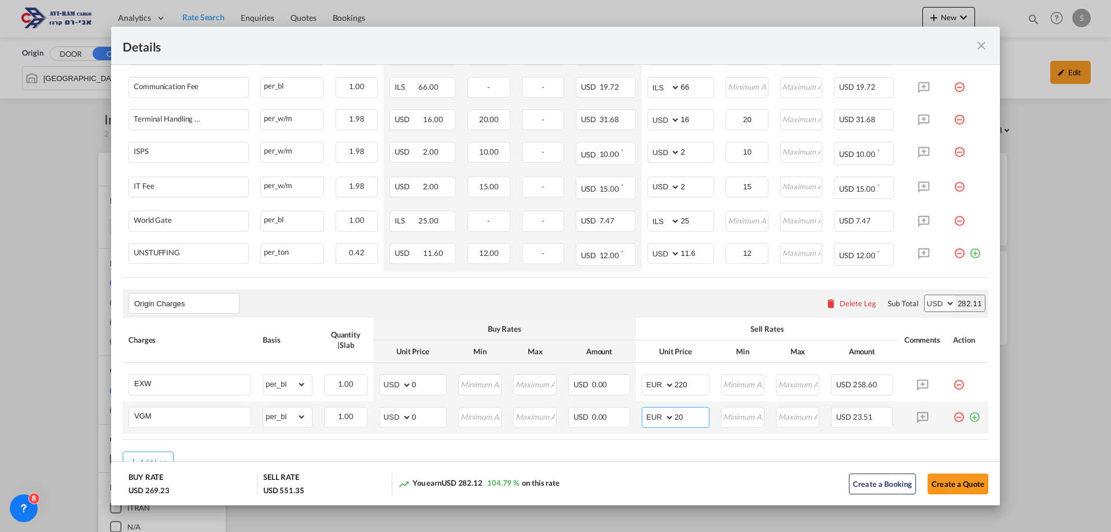
type input "20"
click at [629, 432] on td "USD 0.00" at bounding box center [600, 417] width 74 height 32
click at [937, 491] on button "Create a Quote" at bounding box center [958, 483] width 61 height 21
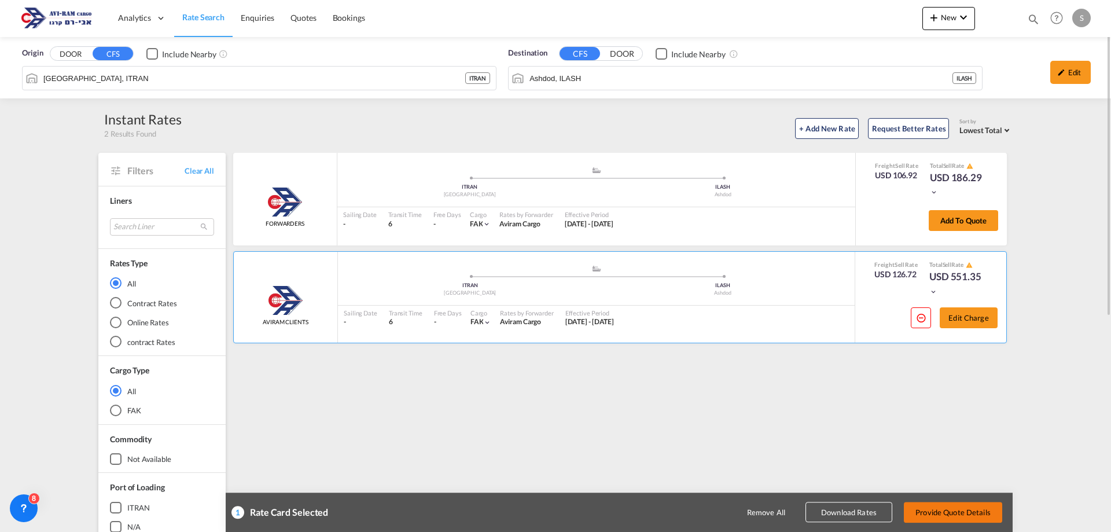
click at [936, 504] on button "Provide Quote Details" at bounding box center [953, 512] width 98 height 21
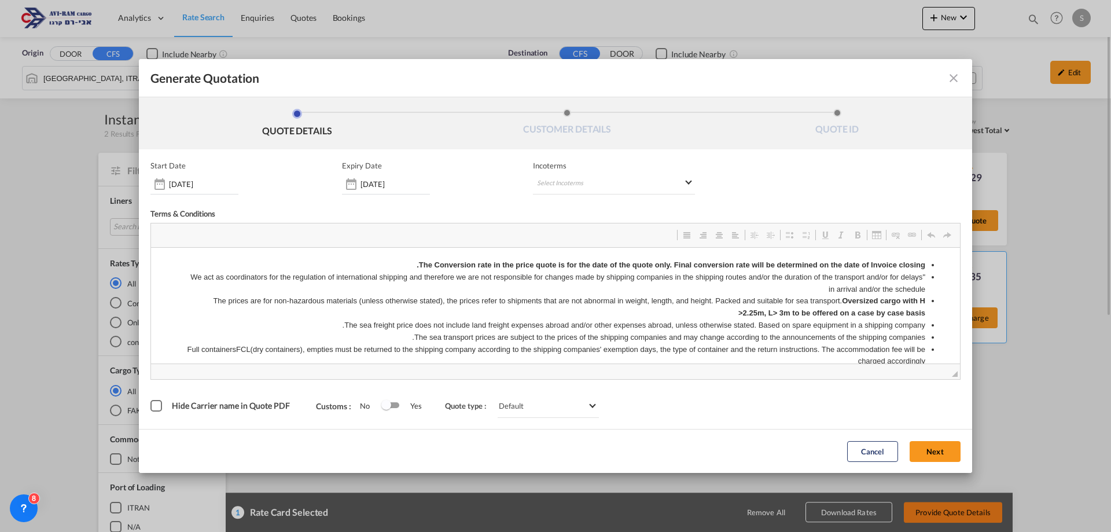
scroll to position [0, 0]
click at [565, 180] on md-select "Select Incoterms FCA - import Free Carrier DAP - export Delivered at Place DDP …" at bounding box center [614, 184] width 162 height 21
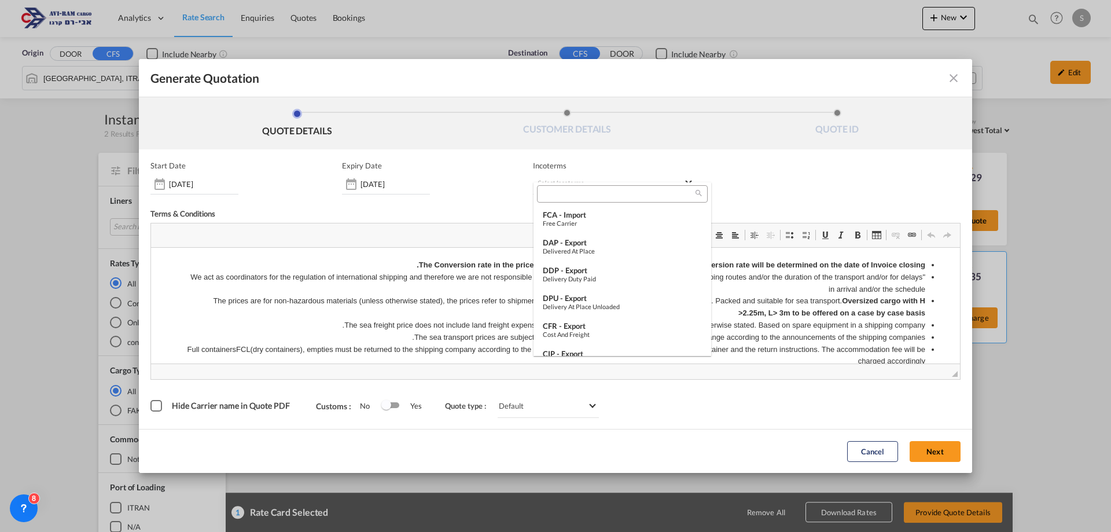
click at [553, 193] on input "search" at bounding box center [618, 194] width 155 height 10
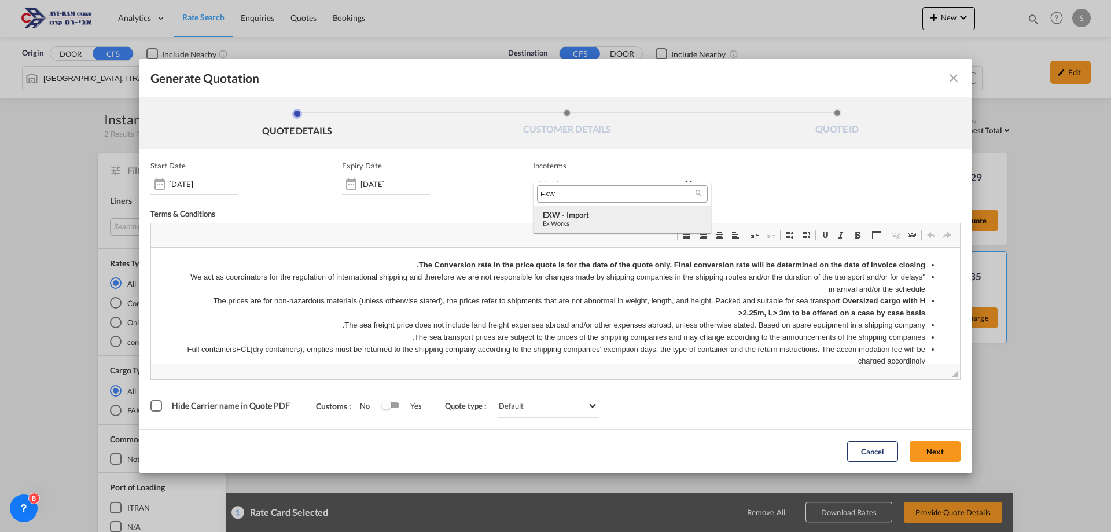
type input "EXW"
drag, startPoint x: 572, startPoint y: 215, endPoint x: 506, endPoint y: 0, distance: 224.5
click at [572, 215] on div "EXW - import" at bounding box center [622, 214] width 159 height 9
click at [924, 449] on button "Next" at bounding box center [935, 451] width 51 height 21
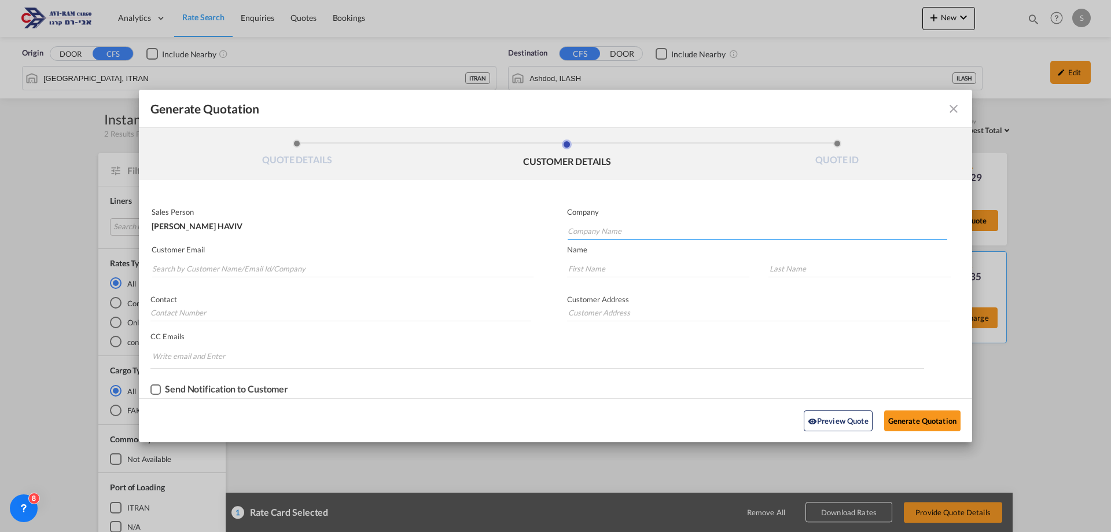
click at [577, 225] on input "Company Name" at bounding box center [758, 230] width 380 height 17
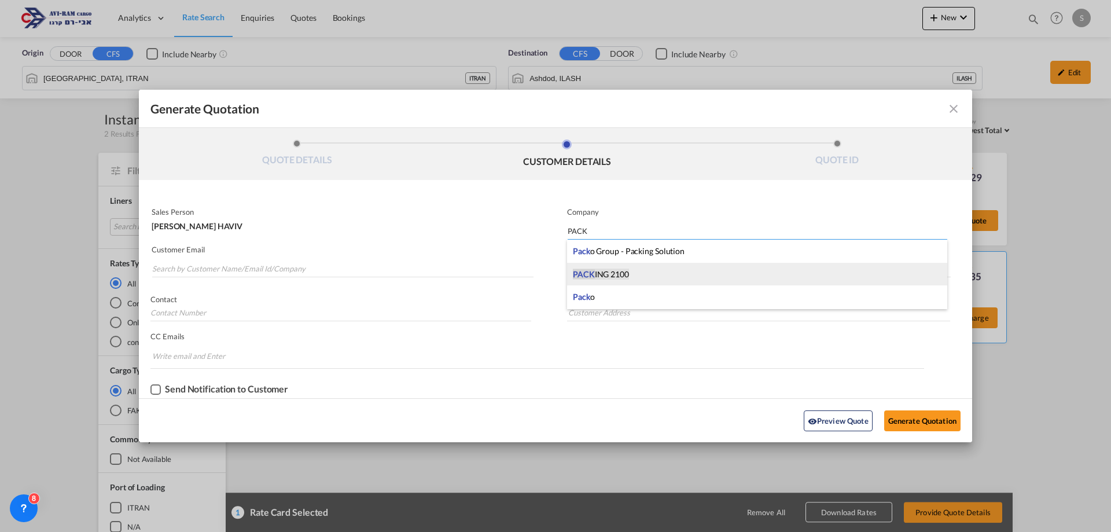
click at [590, 278] on span "PACK" at bounding box center [584, 274] width 22 height 10
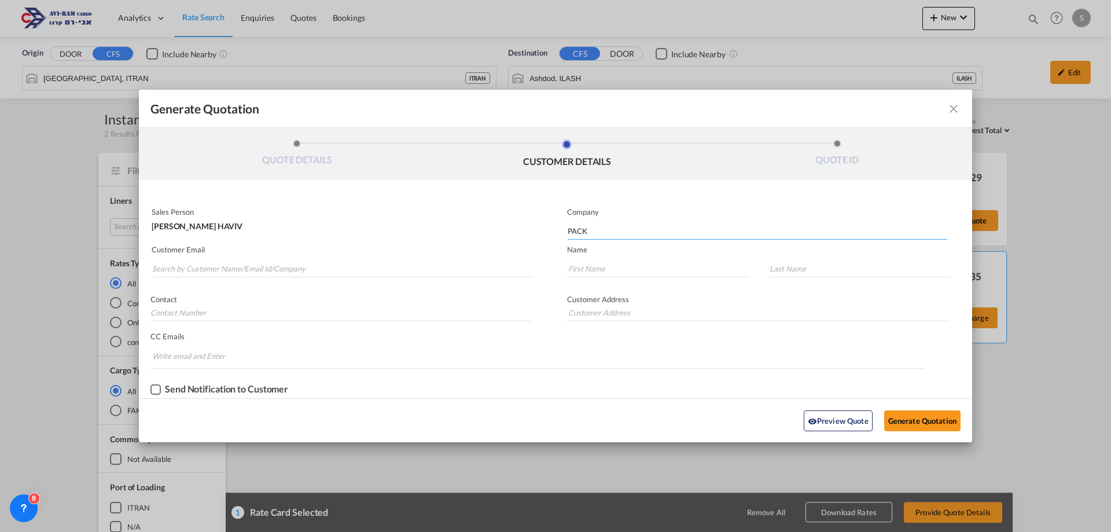
type input "PACKING 2100"
click at [586, 268] on input "Generate QuotationQUOTE ..." at bounding box center [658, 268] width 182 height 17
type input "[PERSON_NAME]"
click at [394, 303] on p "Contact" at bounding box center [340, 299] width 381 height 9
click at [228, 260] on input "Search by Customer Name/Email Id/Company" at bounding box center [342, 268] width 381 height 17
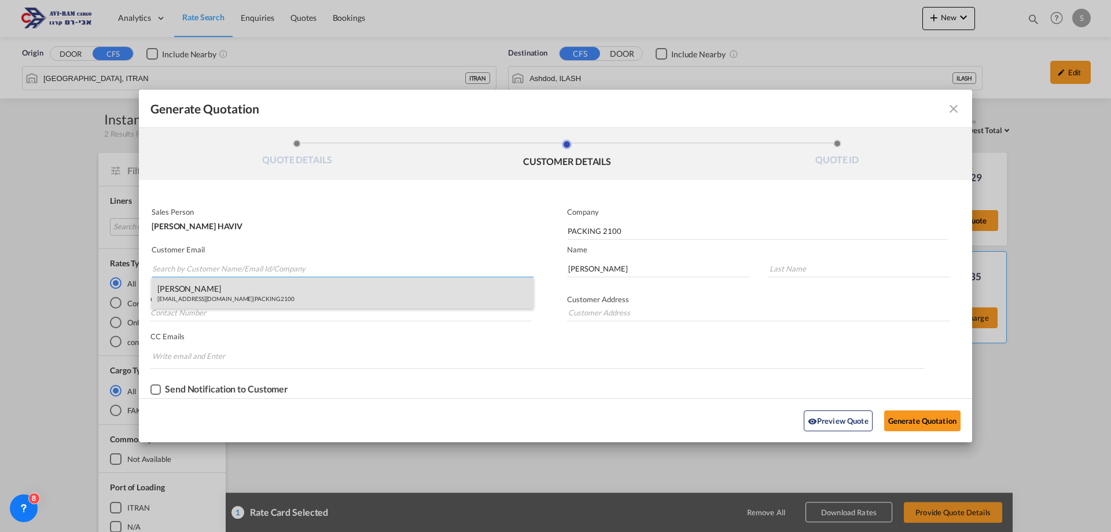
click at [214, 291] on div "[PERSON_NAME] [PERSON_NAME][EMAIL_ADDRESS][DOMAIN_NAME] | PACKING 2100" at bounding box center [343, 292] width 382 height 31
type input "[EMAIL_ADDRESS][DOMAIN_NAME]"
type input "EREZ"
type input "[PERSON_NAME]"
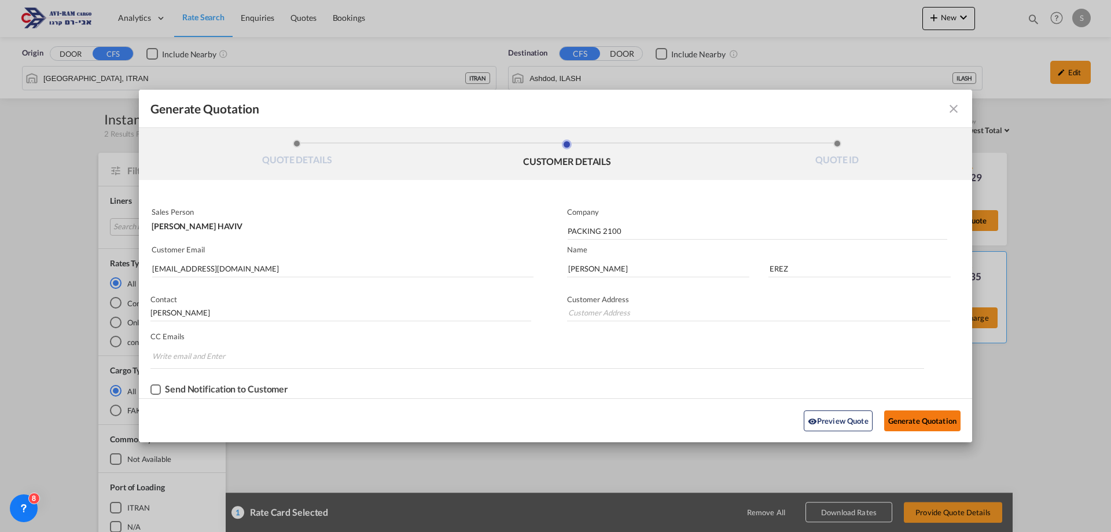
click at [926, 421] on button "Generate Quotation" at bounding box center [922, 420] width 76 height 21
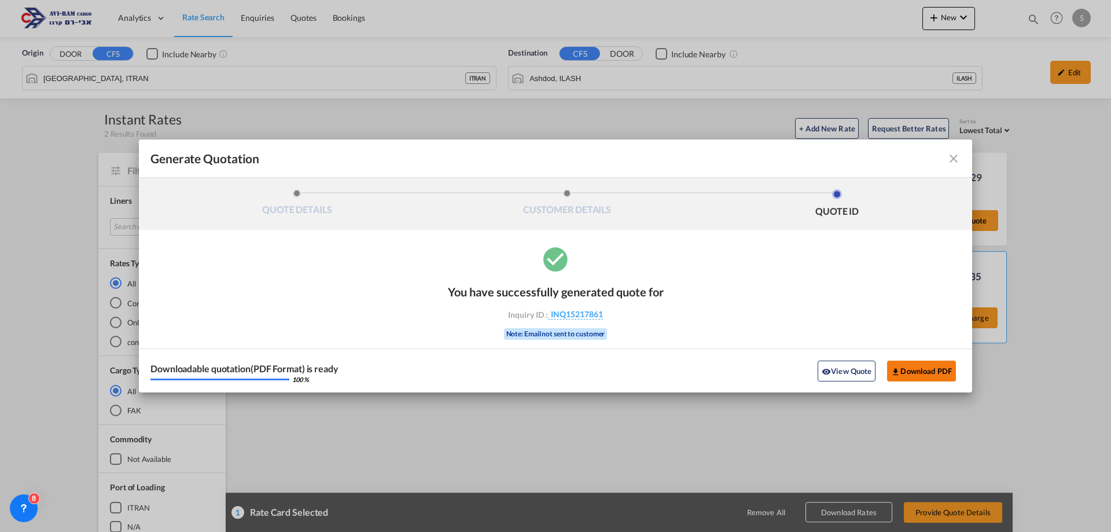
click at [904, 374] on button "Download PDF" at bounding box center [921, 371] width 69 height 21
